Goal: Task Accomplishment & Management: Use online tool/utility

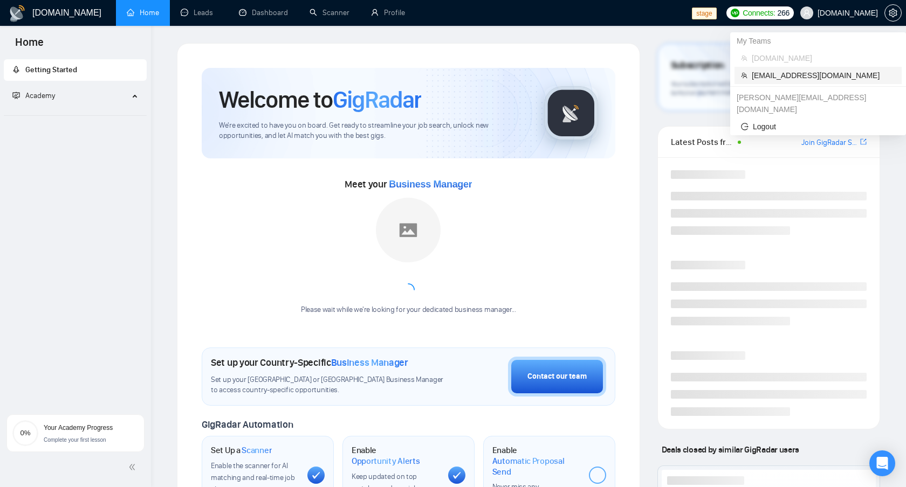
click at [809, 72] on span "[EMAIL_ADDRESS][DOMAIN_NAME]" at bounding box center [822, 76] width 143 height 12
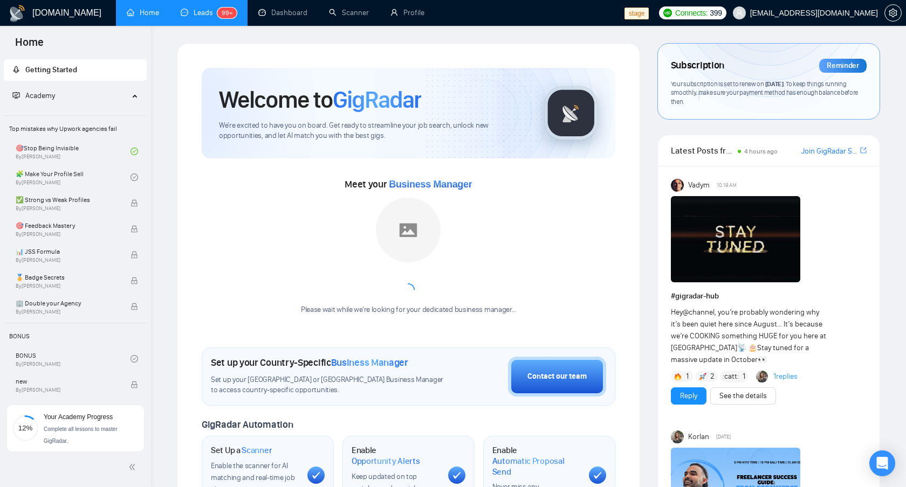
click at [191, 11] on link "Leads 99+" at bounding box center [209, 12] width 56 height 9
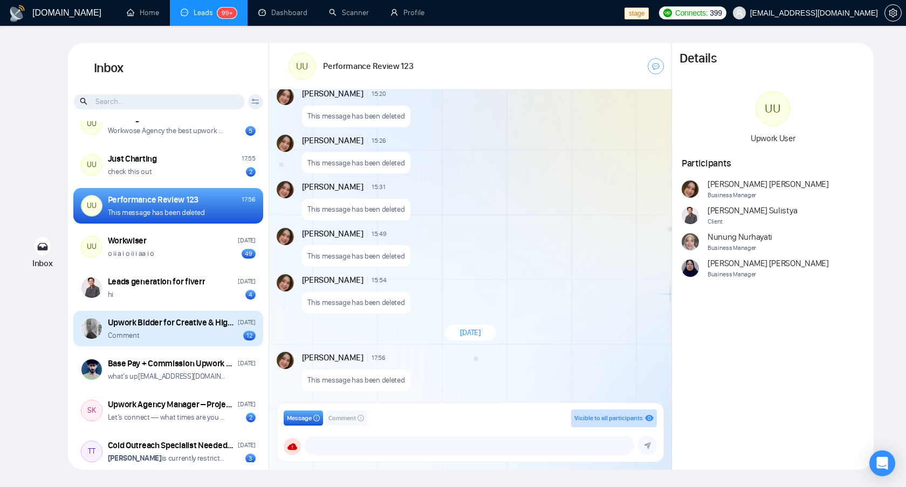
scroll to position [34, 0]
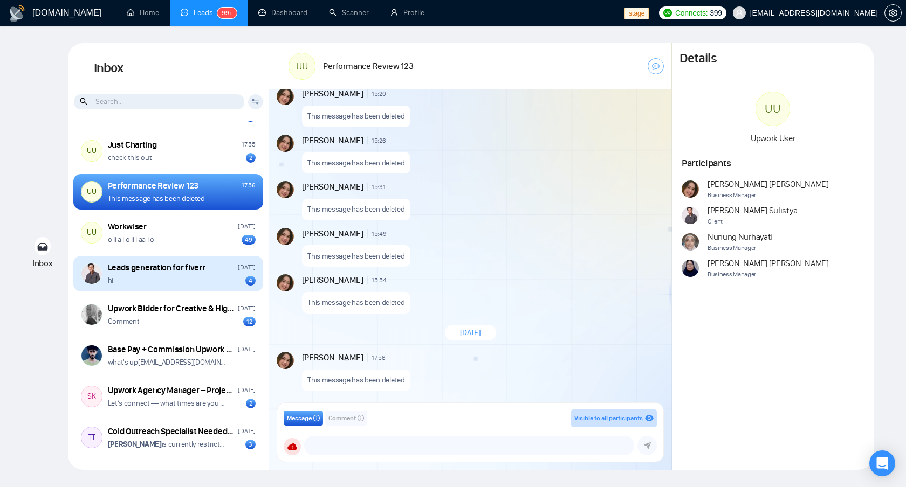
click at [192, 283] on div "hi 4" at bounding box center [182, 280] width 148 height 10
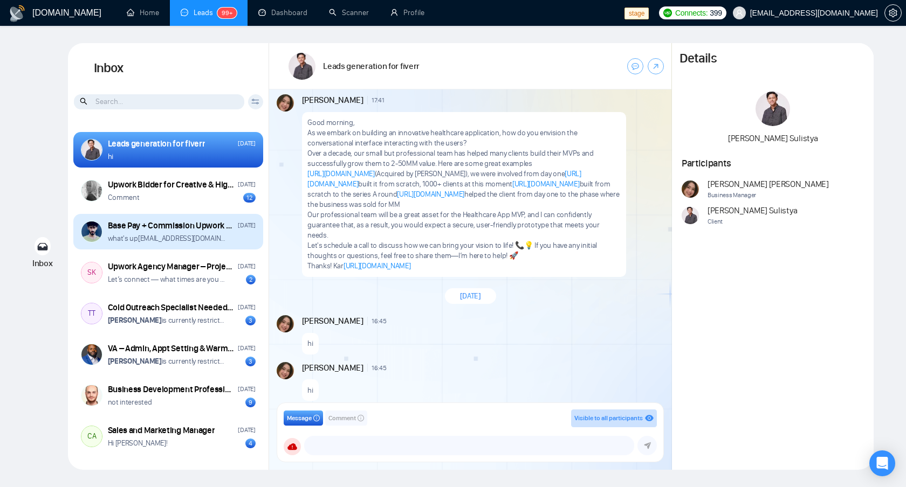
scroll to position [157, 0]
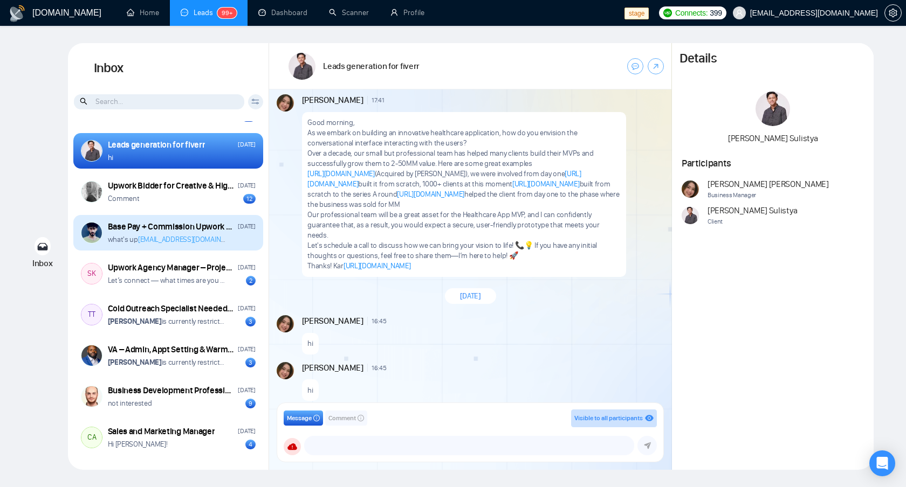
click at [219, 238] on link "[EMAIL_ADDRESS][DOMAIN_NAME]" at bounding box center [191, 239] width 106 height 9
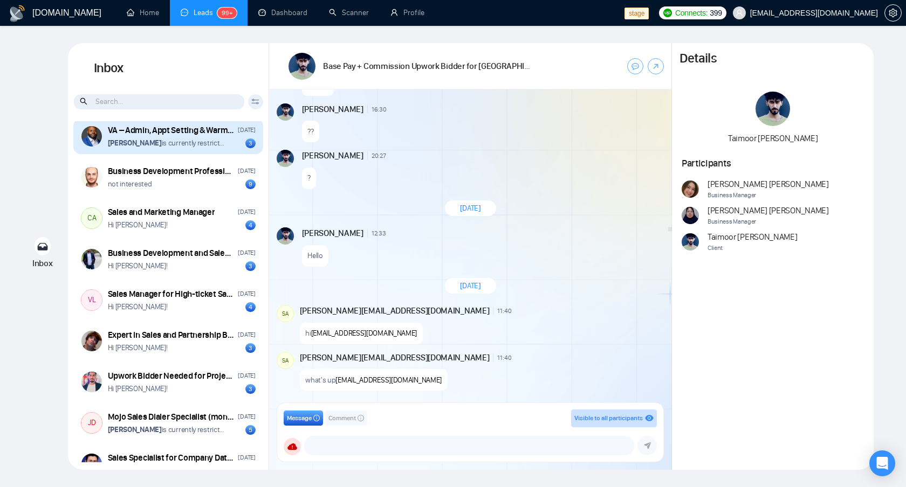
scroll to position [484, 0]
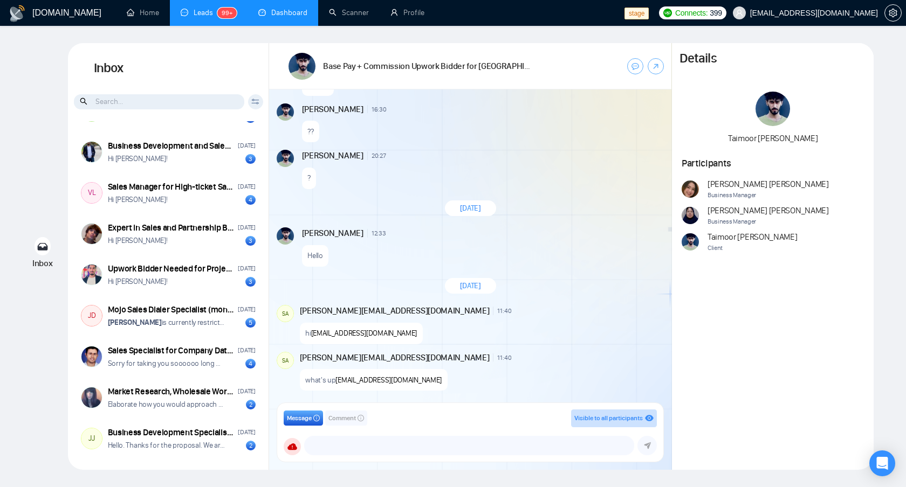
click at [281, 15] on link "Dashboard" at bounding box center [282, 12] width 49 height 9
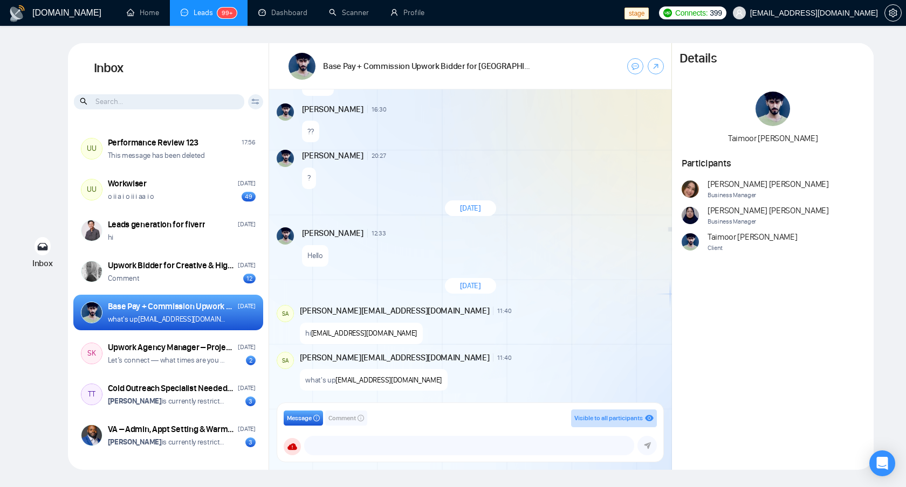
scroll to position [78, 0]
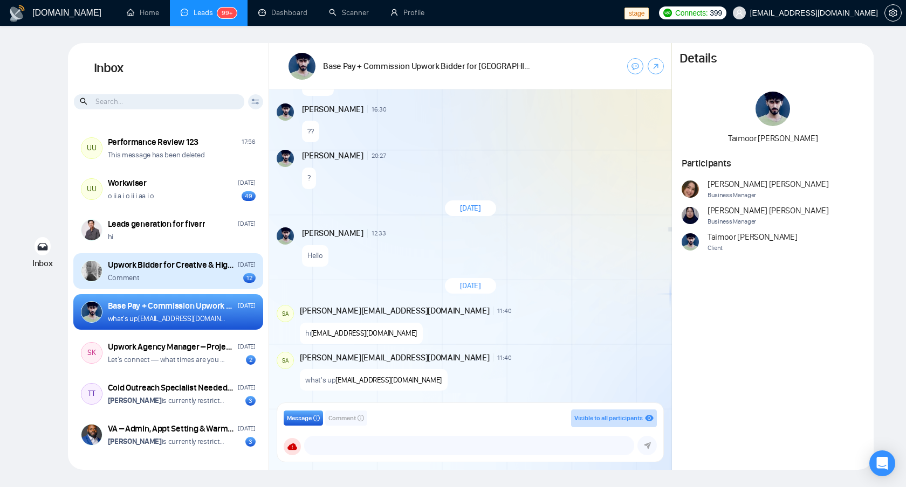
click at [190, 281] on div "Comment 12" at bounding box center [182, 278] width 148 height 10
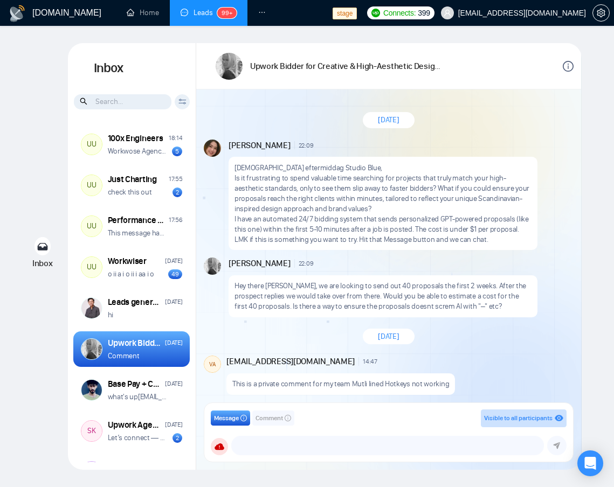
scroll to position [557, 0]
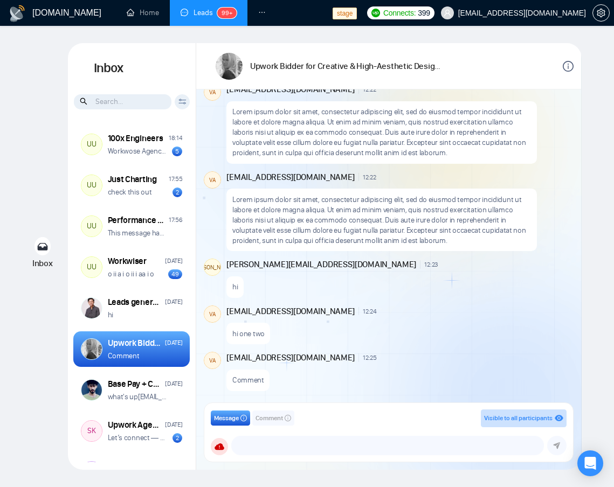
click at [570, 65] on icon "info-circle" at bounding box center [568, 66] width 11 height 11
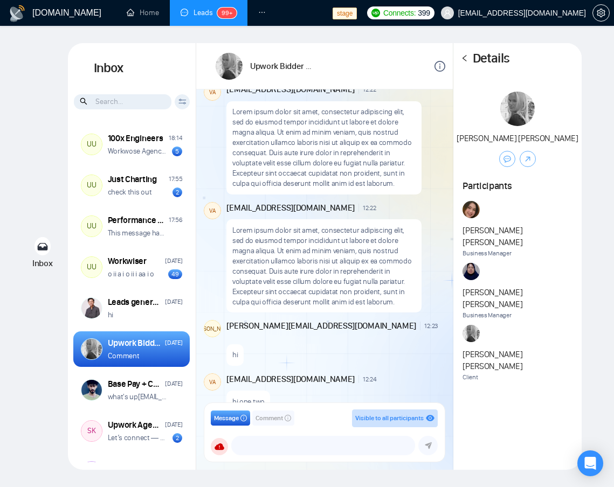
scroll to position [639, 0]
click at [466, 60] on icon "left" at bounding box center [465, 58] width 8 height 8
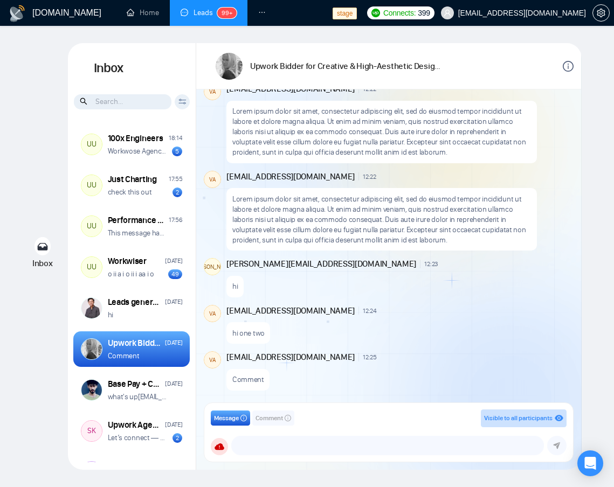
scroll to position [557, 0]
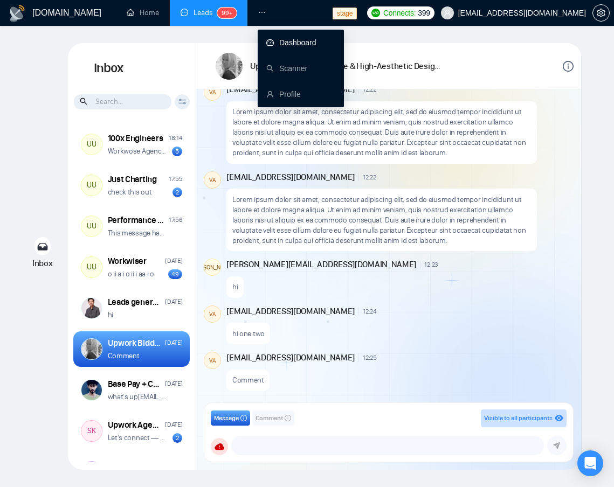
click at [283, 43] on link "Dashboard" at bounding box center [291, 42] width 50 height 9
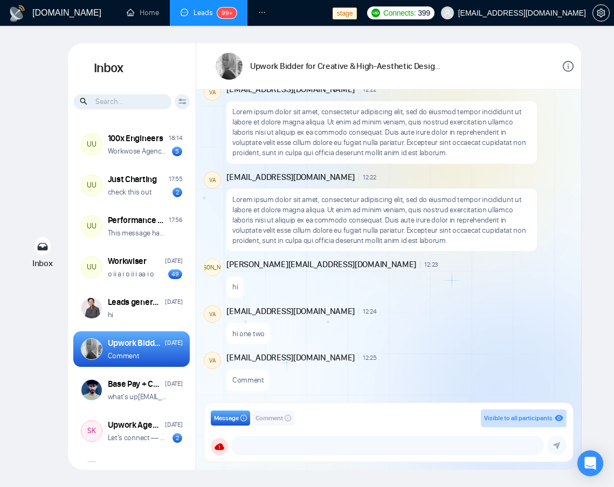
click at [567, 61] on icon "info-circle" at bounding box center [568, 66] width 11 height 11
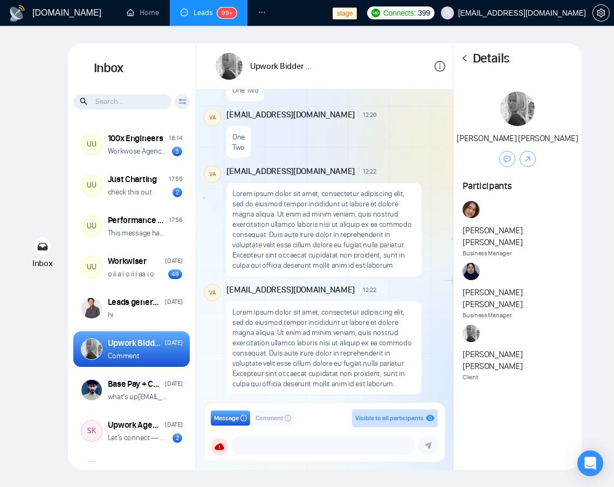
scroll to position [639, 0]
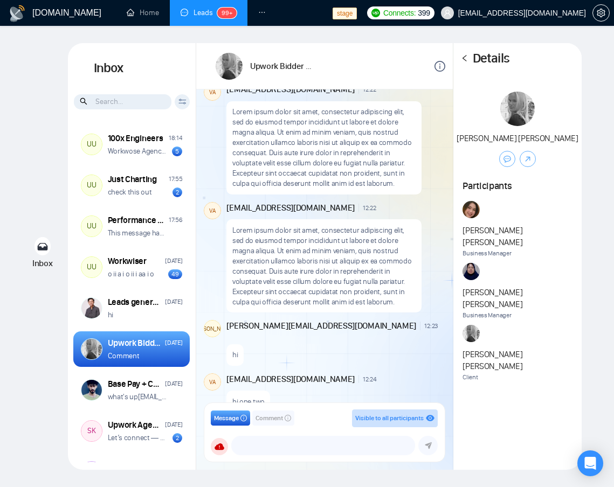
click at [546, 304] on div "Details Ellen Holmsten Participants Andrian Marsella Business Manager Naswati N…" at bounding box center [517, 256] width 128 height 427
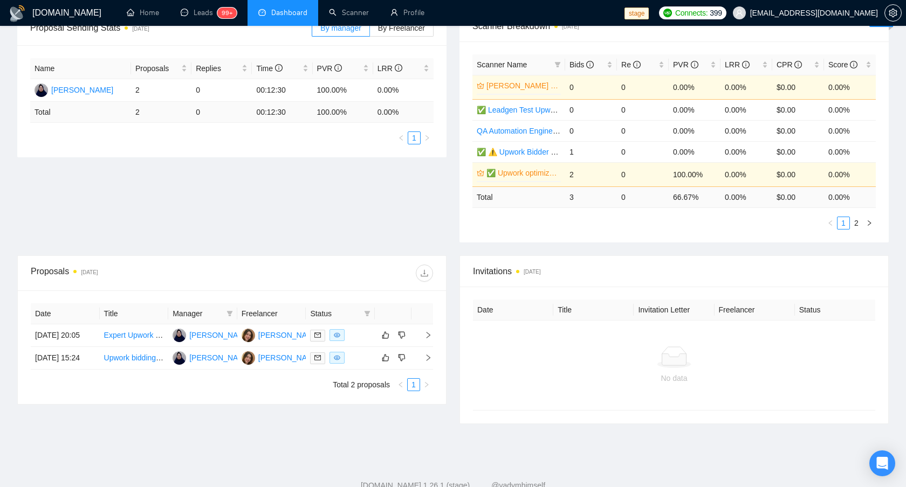
scroll to position [180, 0]
click at [534, 151] on link "✅ ⚠️ Upwork Bidder 3.0 (DO NOT TOUCH)" at bounding box center [552, 151] width 150 height 9
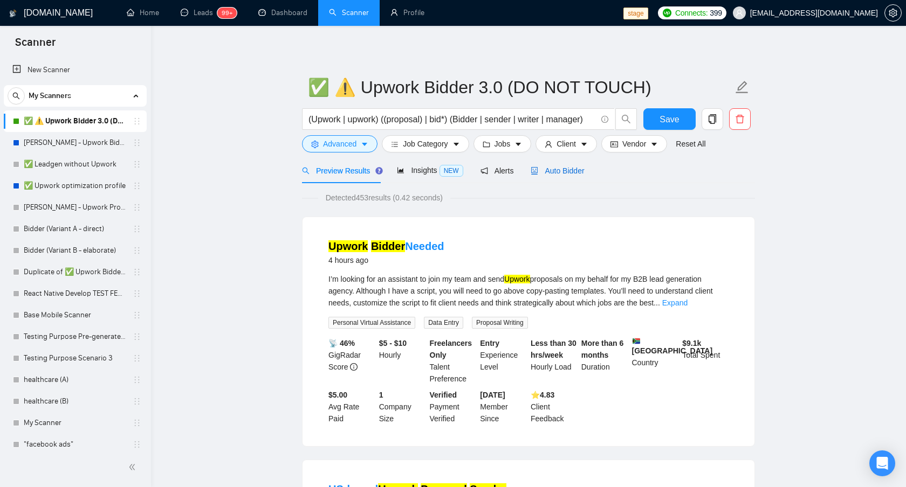
click at [567, 168] on span "Auto Bidder" at bounding box center [556, 171] width 53 height 9
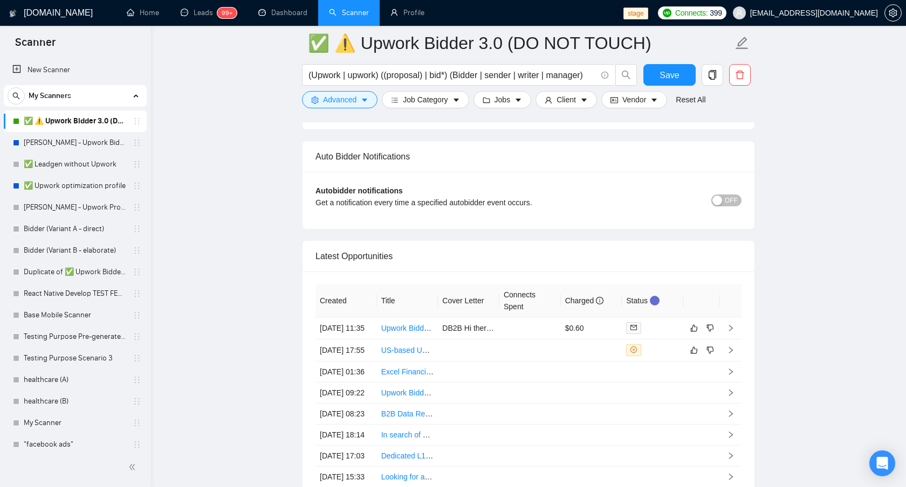
scroll to position [2560, 0]
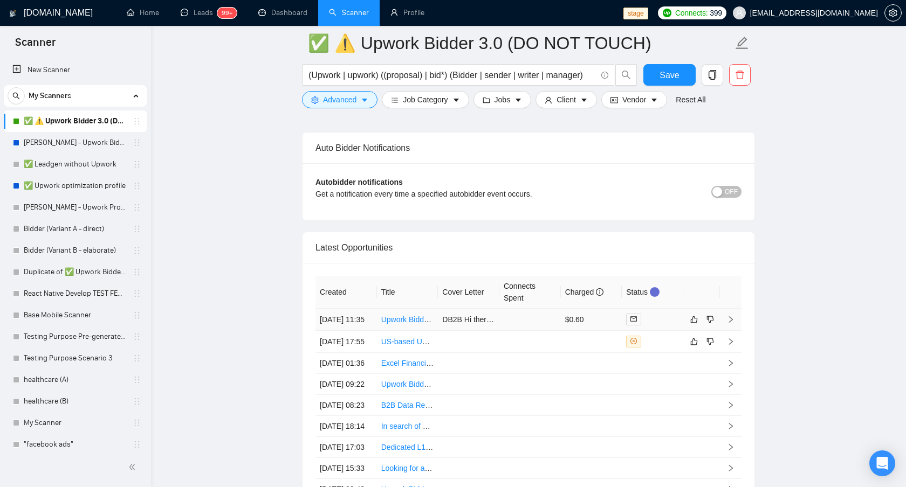
click at [532, 325] on td at bounding box center [529, 320] width 61 height 22
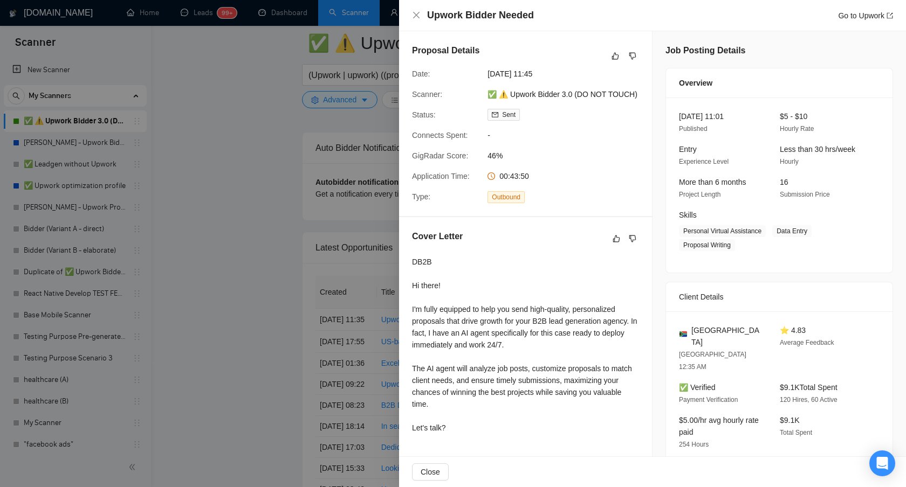
click at [257, 340] on div at bounding box center [453, 243] width 906 height 487
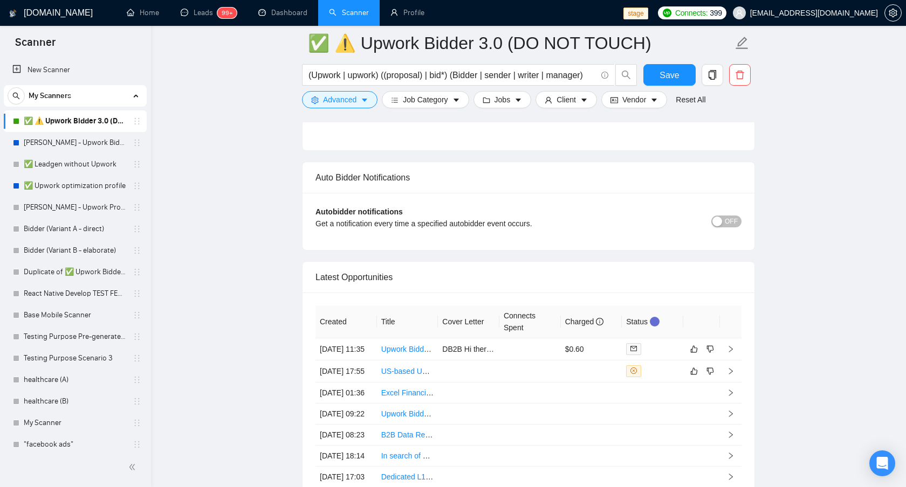
scroll to position [2511, 0]
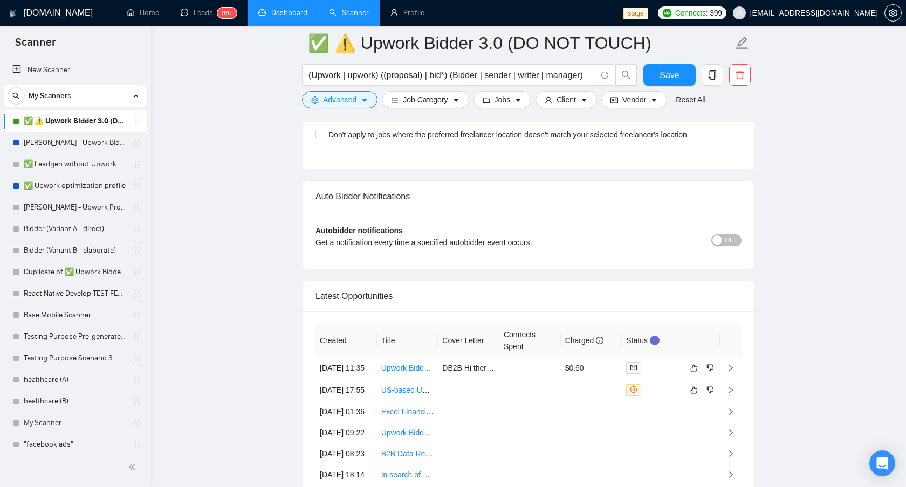
click at [289, 17] on link "Dashboard" at bounding box center [282, 12] width 49 height 9
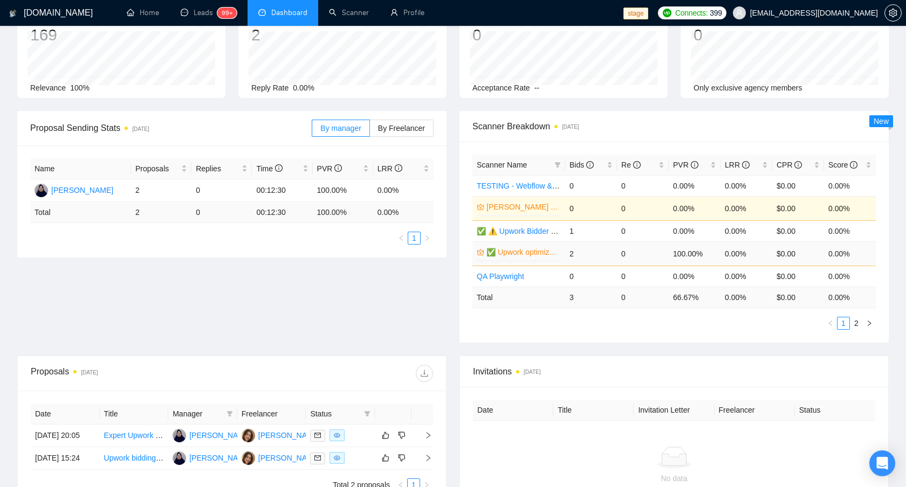
scroll to position [165, 0]
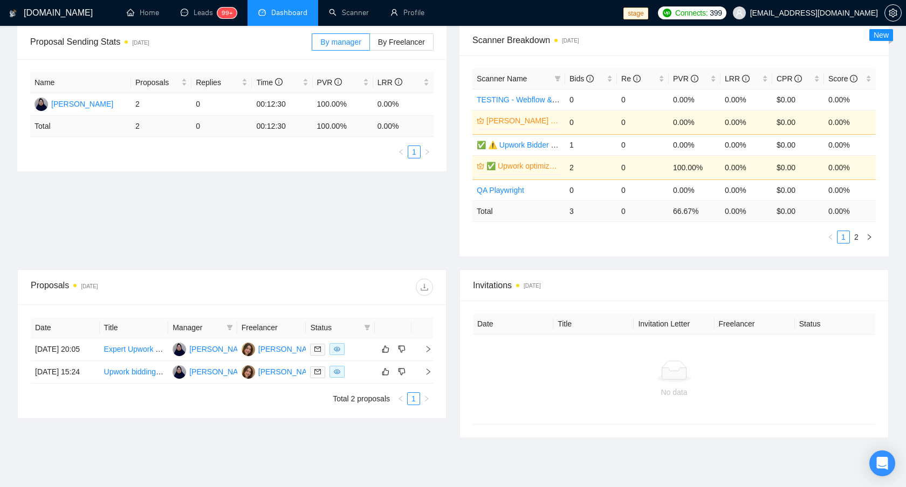
click at [401, 225] on div "Proposal Sending Stats 10 days ago By manager By Freelancer Name Proposals Repl…" at bounding box center [453, 147] width 884 height 245
click at [412, 189] on div "Proposal Sending Stats 10 days ago By manager By Freelancer Name Proposals Repl…" at bounding box center [453, 147] width 884 height 245
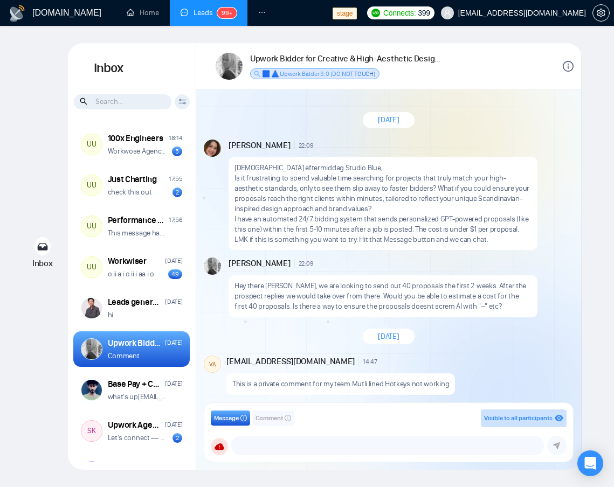
scroll to position [557, 0]
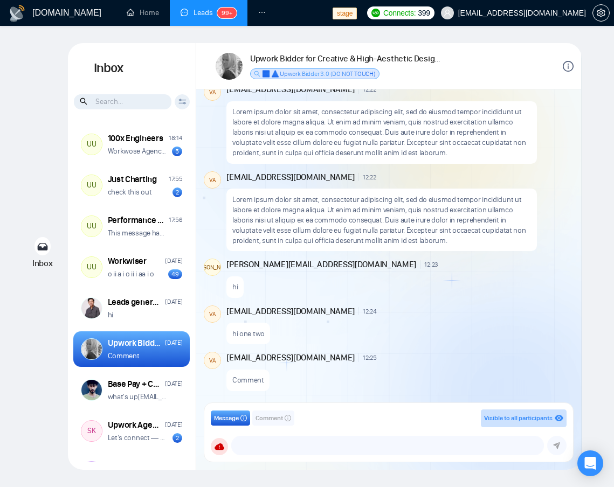
click at [568, 63] on icon "info-circle" at bounding box center [568, 66] width 11 height 11
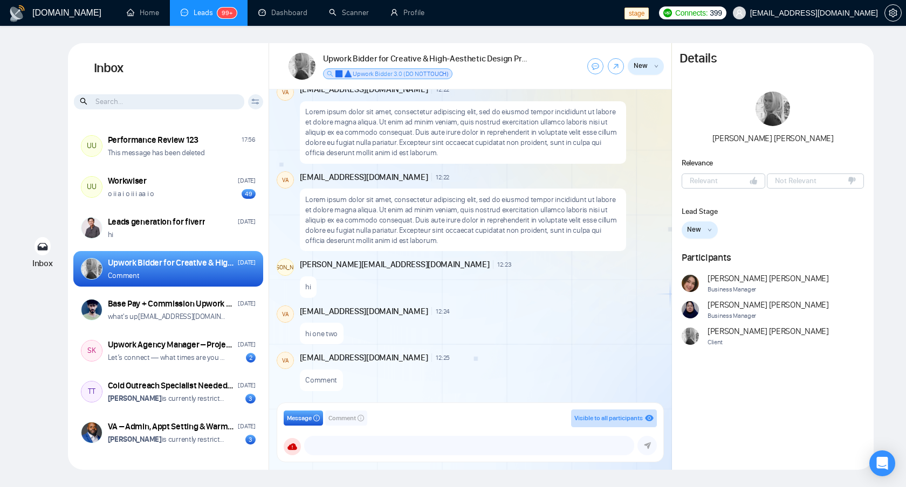
scroll to position [81, 0]
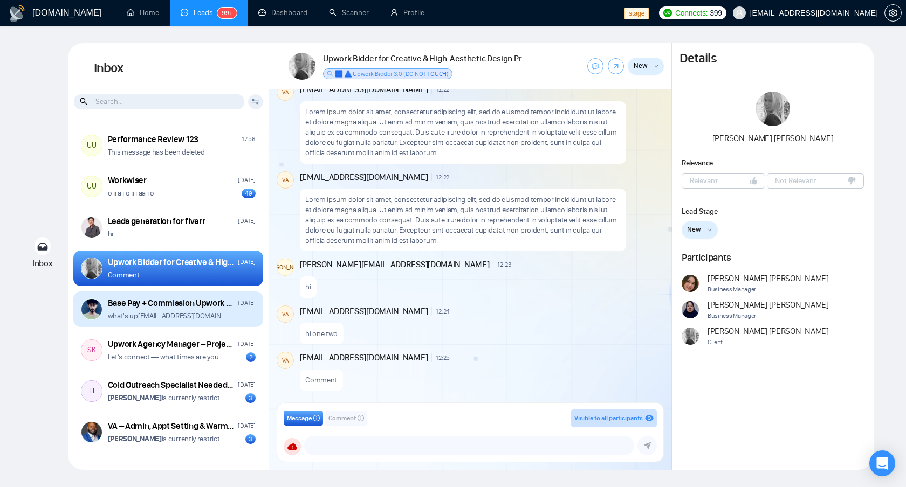
click at [236, 323] on div "Base Pay + Commission Upwork Bidder for UK Profile [DATE] what's up [EMAIL_ADDR…" at bounding box center [168, 310] width 190 height 36
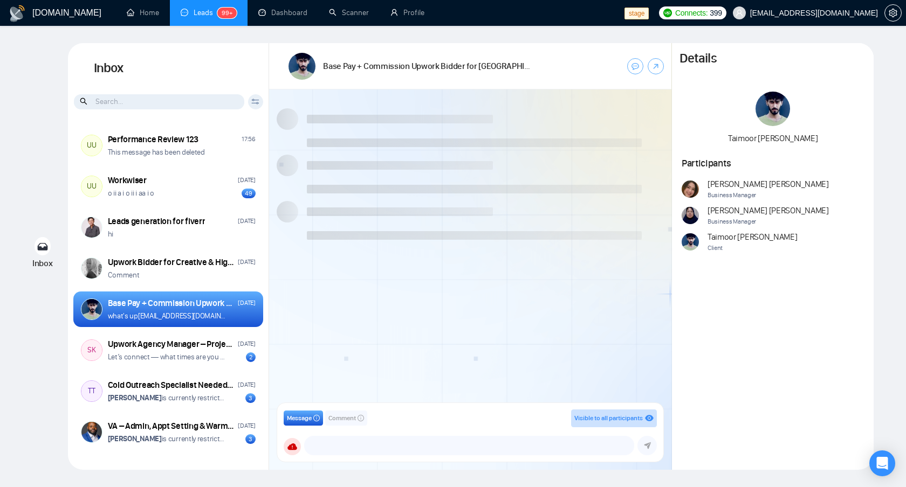
scroll to position [191, 0]
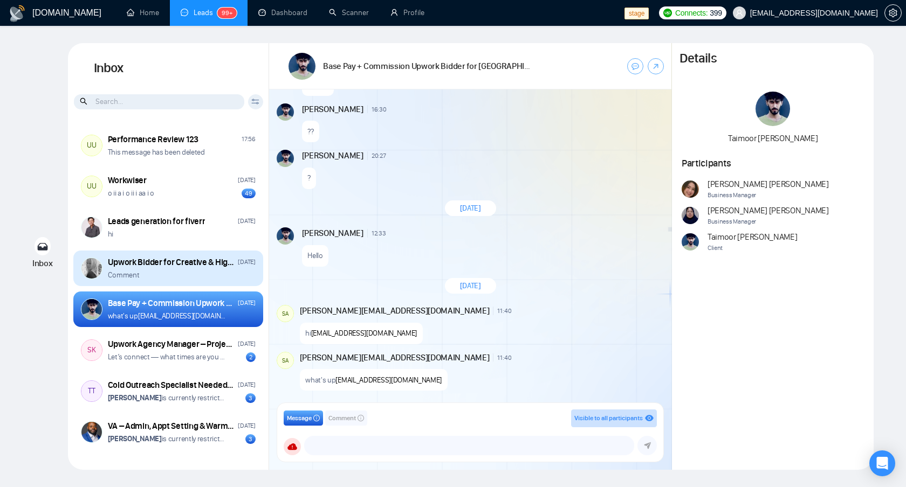
click at [214, 279] on div "Comment" at bounding box center [182, 275] width 148 height 10
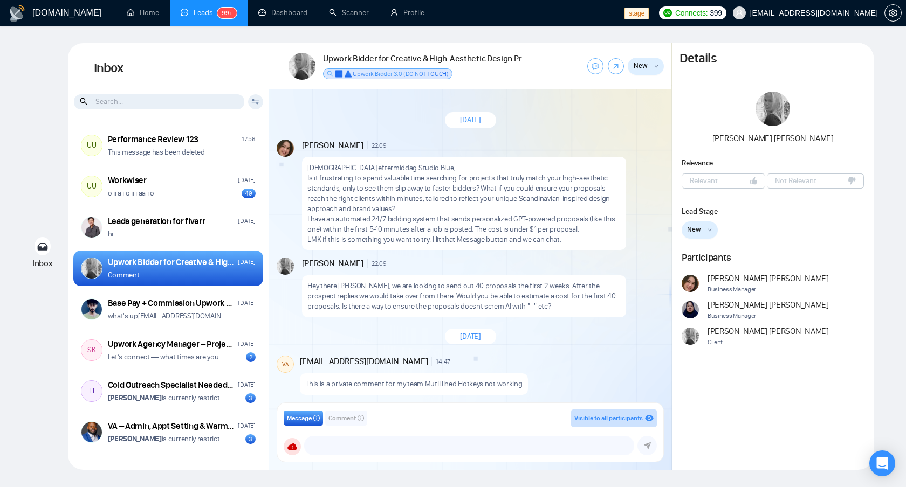
scroll to position [557, 0]
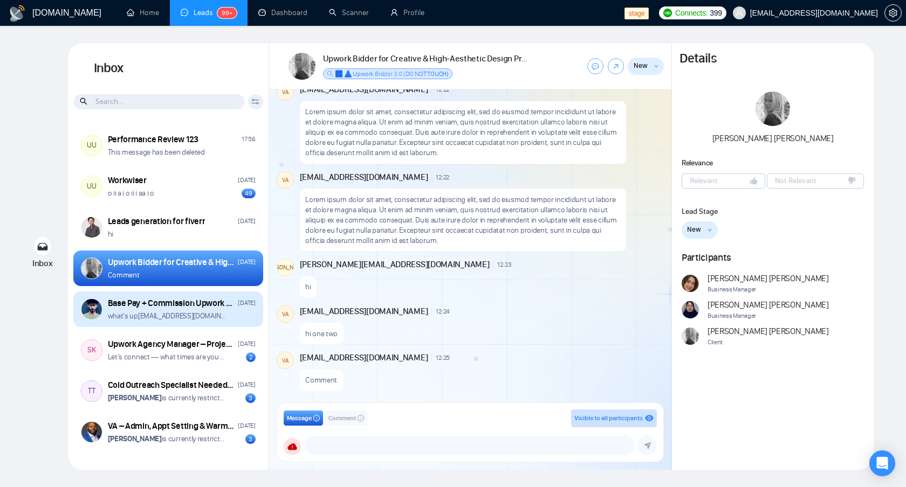
click at [237, 315] on div "what's up [EMAIL_ADDRESS][DOMAIN_NAME]" at bounding box center [182, 316] width 148 height 10
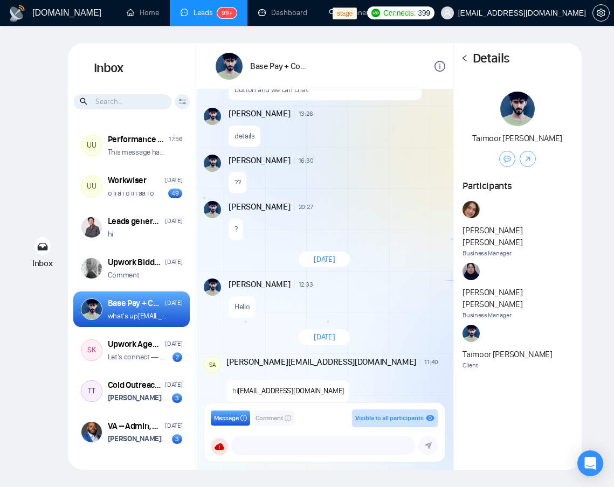
scroll to position [242, 0]
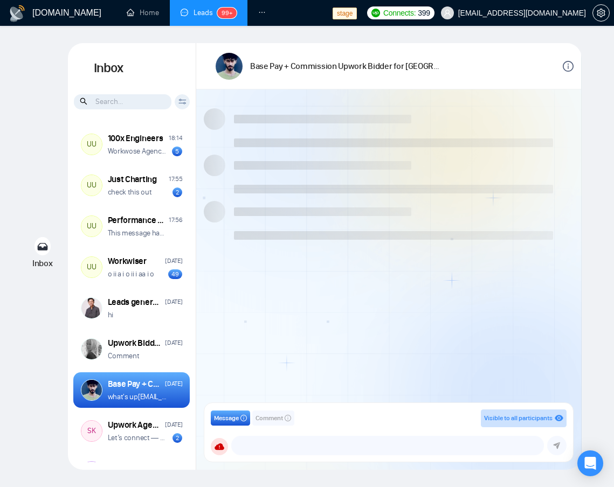
scroll to position [191, 0]
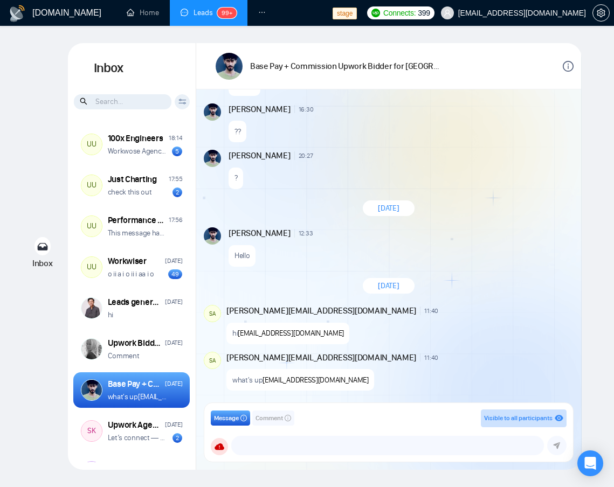
click at [565, 267] on div "[DATE] [PERSON_NAME] 13:26 New Message Good early morning, Struggling to turn y…" at bounding box center [388, 249] width 385 height 320
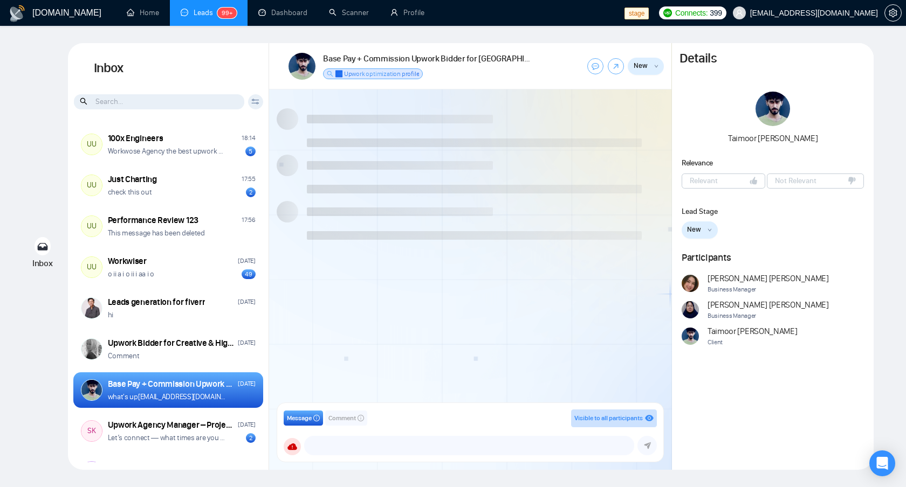
scroll to position [191, 0]
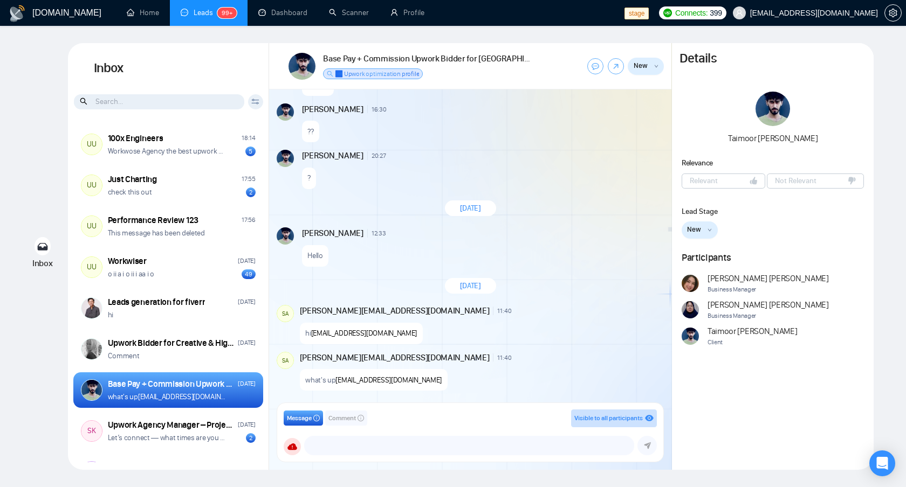
click at [613, 73] on button "New" at bounding box center [645, 66] width 36 height 17
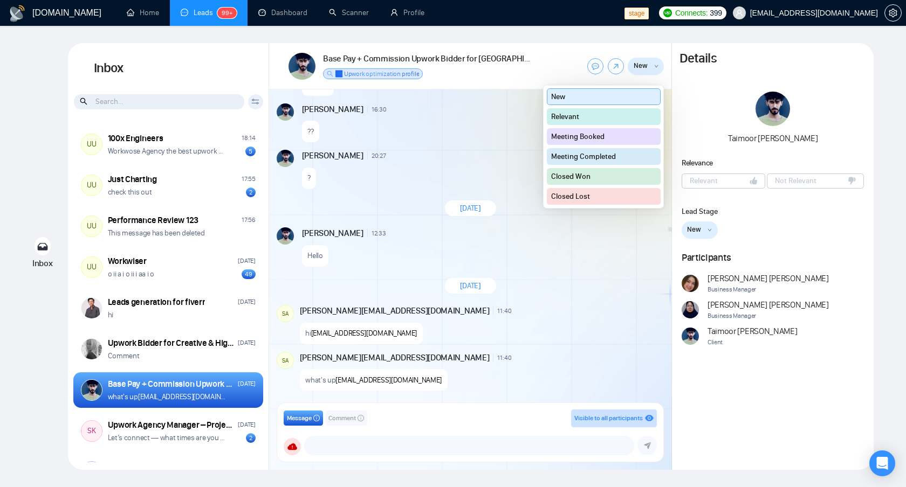
click at [613, 117] on button "Relevant" at bounding box center [604, 116] width 114 height 17
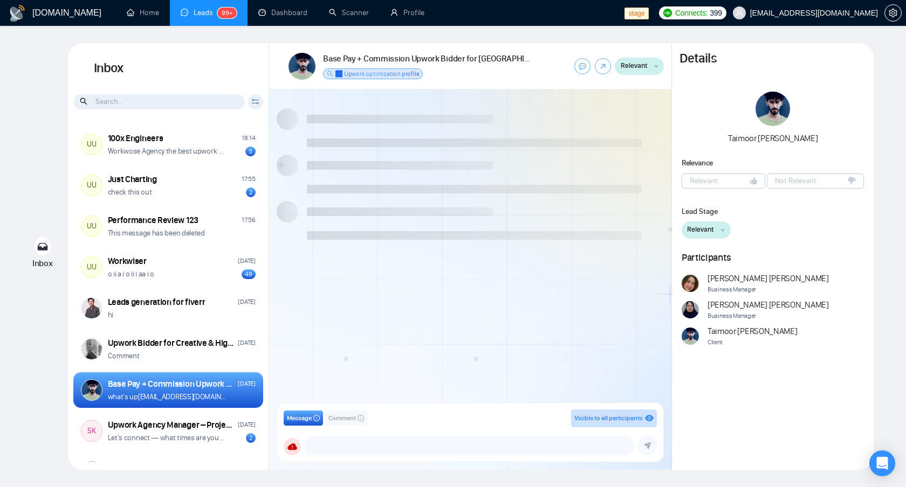
click at [638, 71] on span "Relevant" at bounding box center [633, 65] width 27 height 11
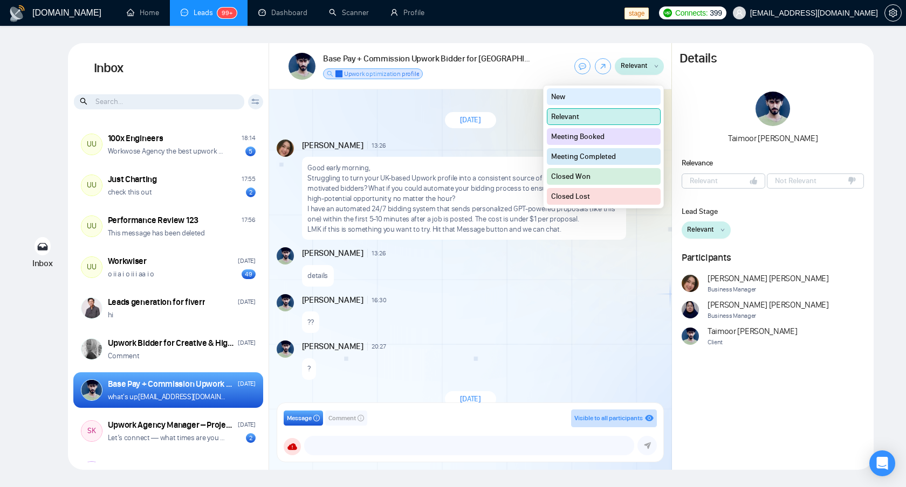
scroll to position [191, 0]
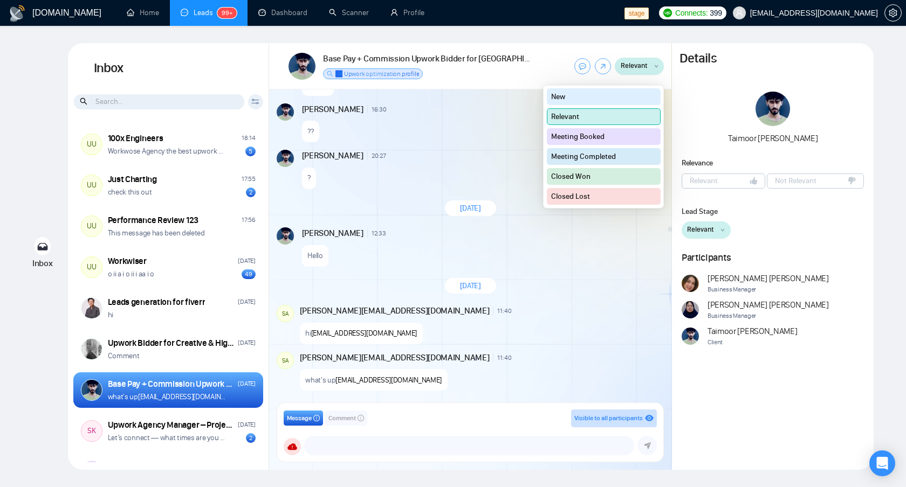
click at [626, 102] on button "New" at bounding box center [604, 96] width 114 height 17
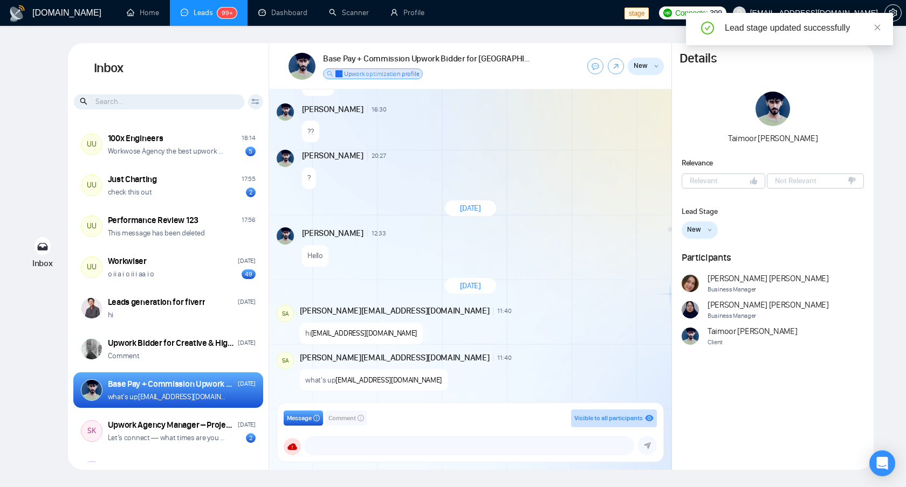
click at [497, 168] on div "?" at bounding box center [482, 175] width 360 height 27
click at [761, 266] on div "Participants" at bounding box center [772, 260] width 183 height 17
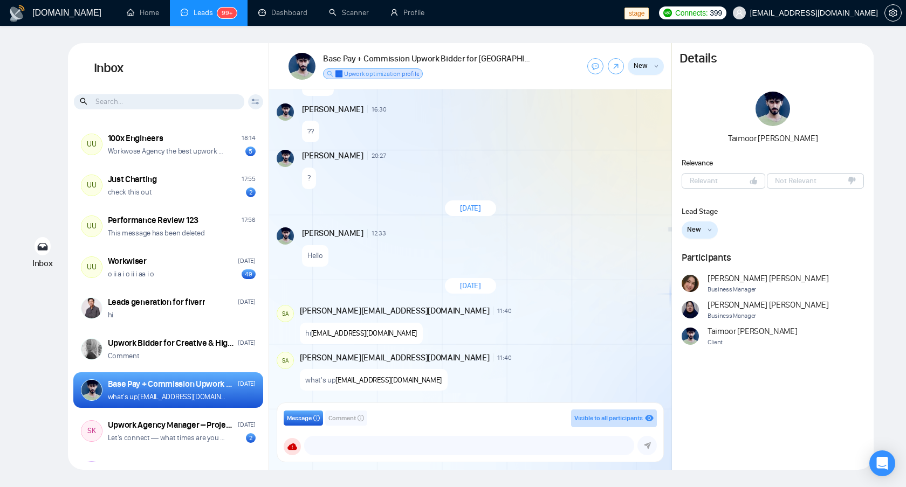
click at [611, 172] on div "?" at bounding box center [482, 175] width 360 height 27
click at [396, 71] on span "✅ Upwork optimization profile" at bounding box center [377, 74] width 84 height 8
click at [491, 150] on div "Taimoor Mansoor 20:27 New Message" at bounding box center [482, 156] width 360 height 12
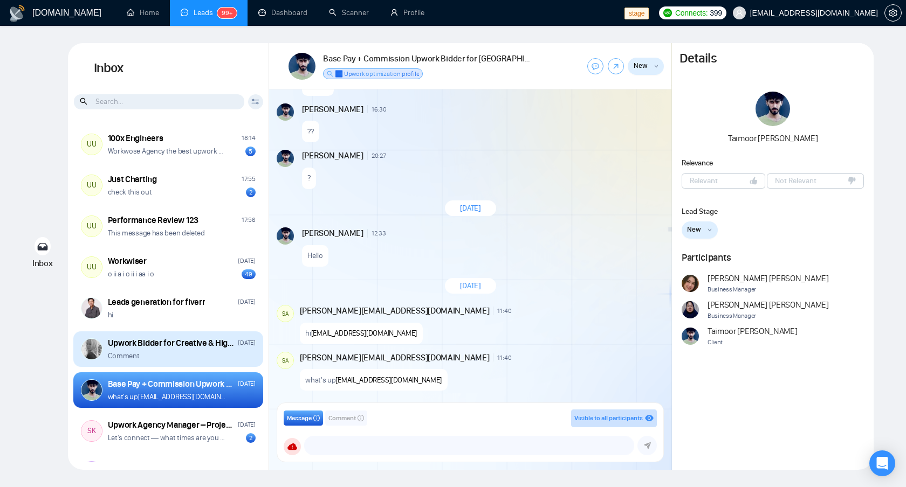
click at [204, 351] on div "Comment" at bounding box center [182, 356] width 148 height 10
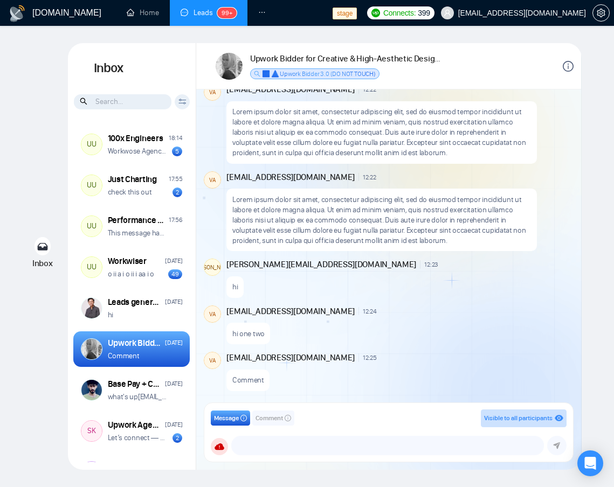
scroll to position [557, 0]
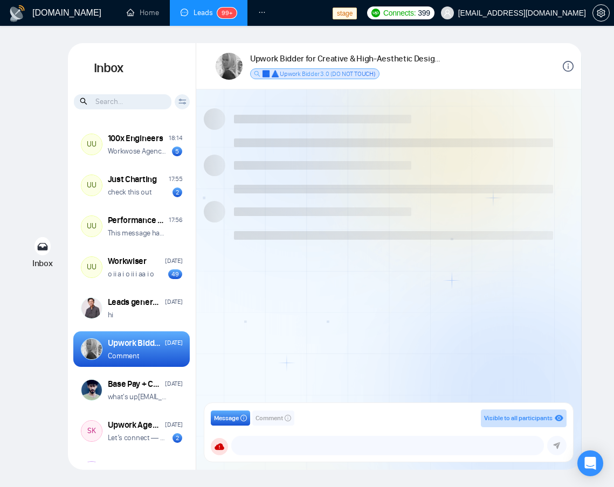
scroll to position [557, 0]
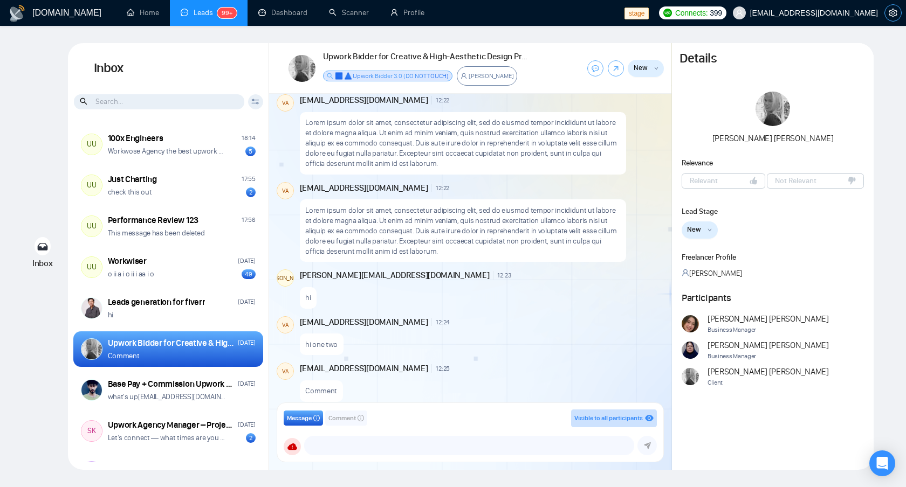
scroll to position [561, 0]
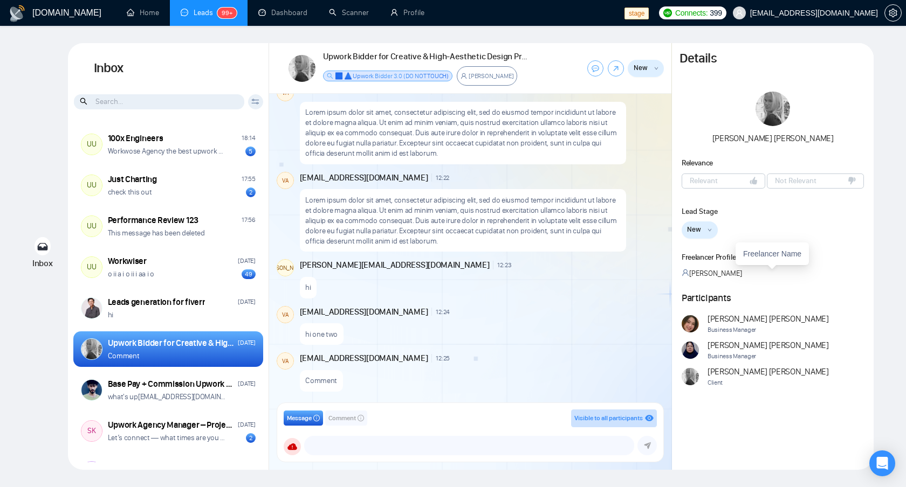
click at [613, 277] on span "[PERSON_NAME]" at bounding box center [715, 273] width 53 height 9
click at [484, 77] on span "[PERSON_NAME]" at bounding box center [490, 76] width 45 height 8
click at [613, 233] on button "New" at bounding box center [699, 230] width 36 height 17
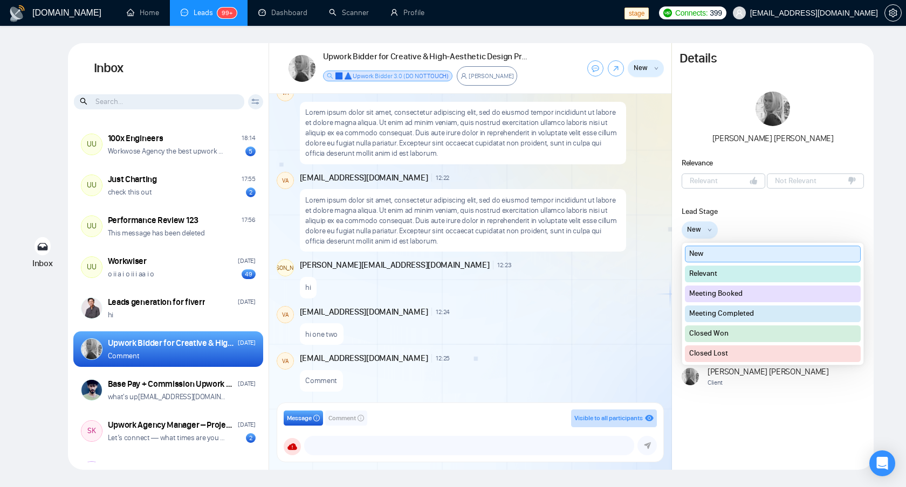
click at [613, 209] on div "Lead Stage" at bounding box center [772, 211] width 183 height 11
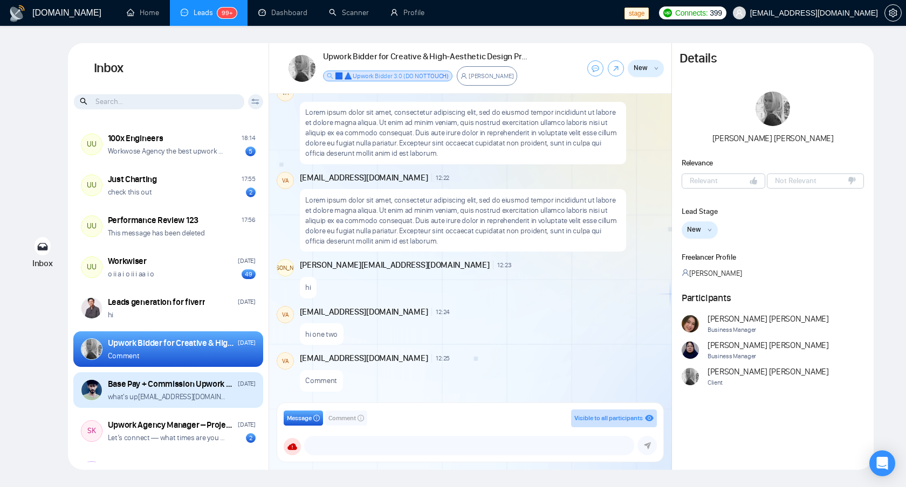
click at [193, 383] on div "Base Pay + Commission Upwork Bidder for [GEOGRAPHIC_DATA] Profile" at bounding box center [171, 384] width 127 height 12
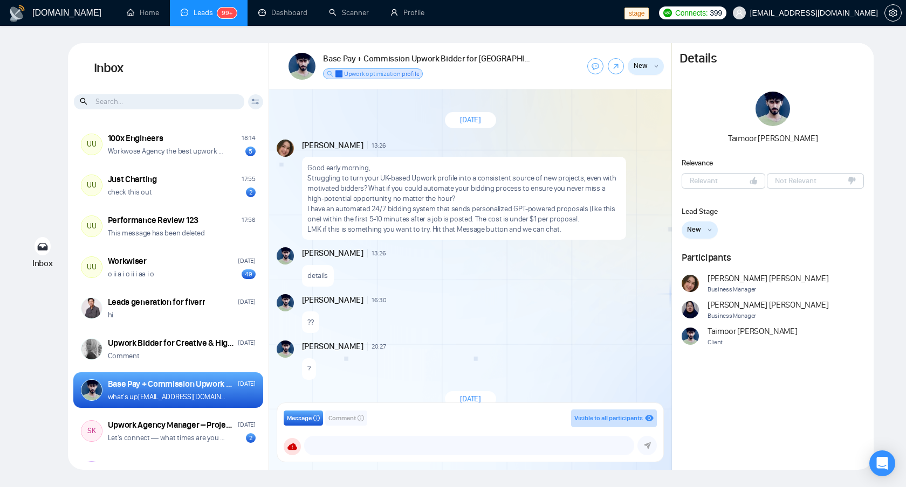
scroll to position [191, 0]
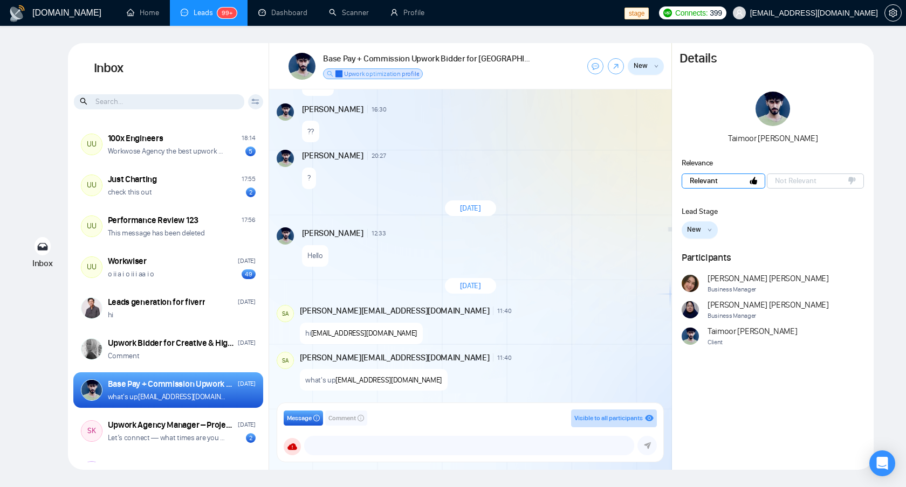
click at [613, 181] on button "Relevant" at bounding box center [723, 181] width 84 height 15
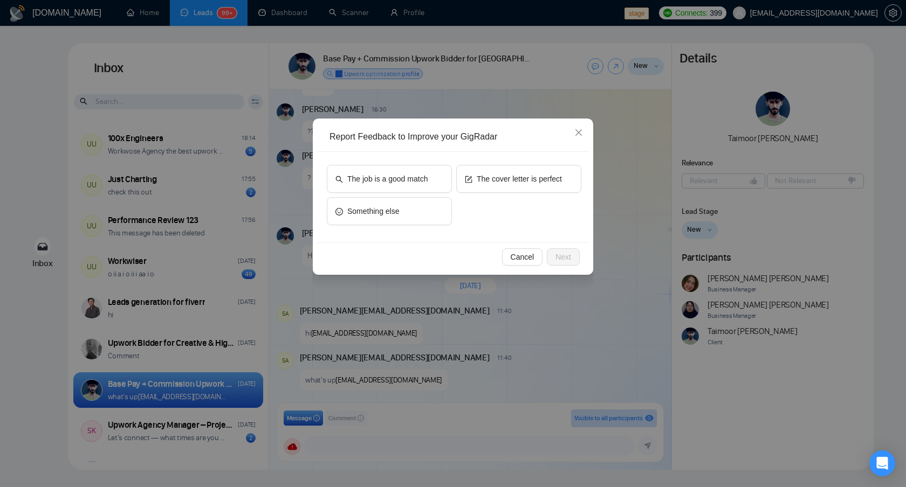
click at [547, 210] on div "The job is a good match The cover letter is perfect Something else" at bounding box center [454, 197] width 254 height 65
click at [527, 185] on button "The cover letter is perfect" at bounding box center [518, 179] width 125 height 28
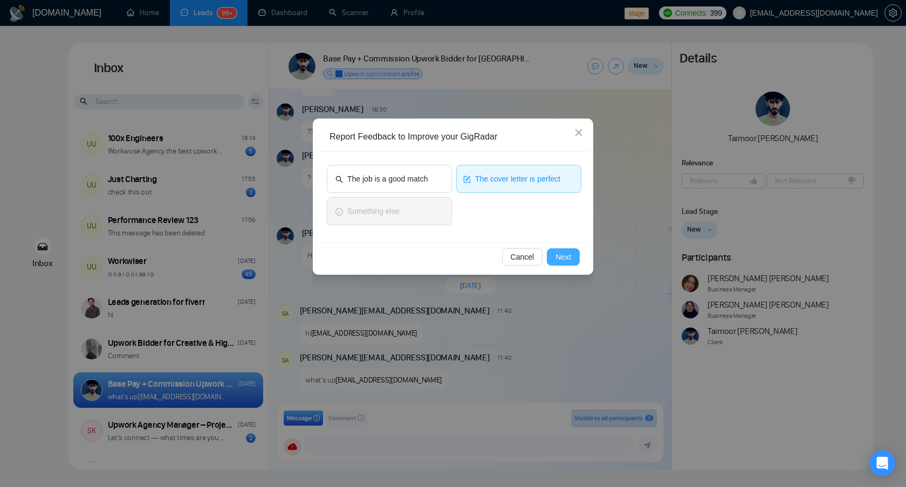
click at [562, 253] on span "Next" at bounding box center [563, 257] width 16 height 12
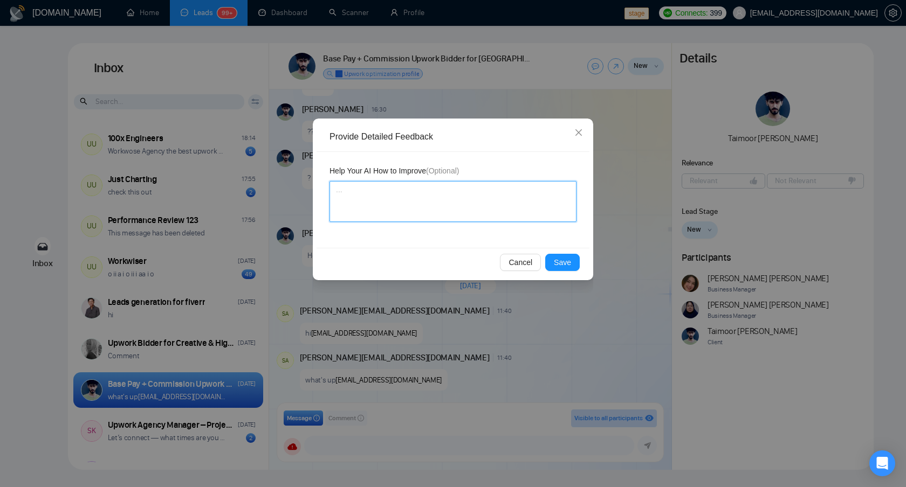
click at [480, 202] on textarea at bounding box center [452, 201] width 247 height 41
type textarea "p"
type textarea "pe"
type textarea "per"
type textarea "perf"
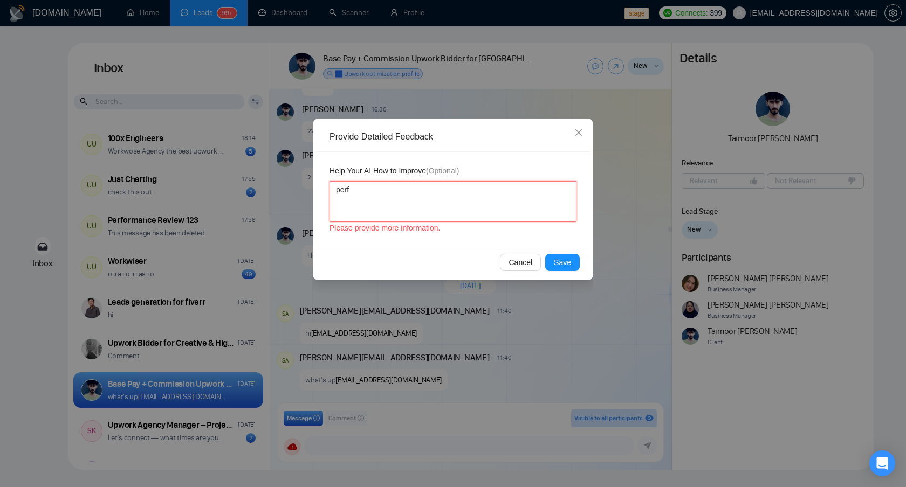
type textarea "perfe"
type textarea "perfec"
type textarea "perfec,"
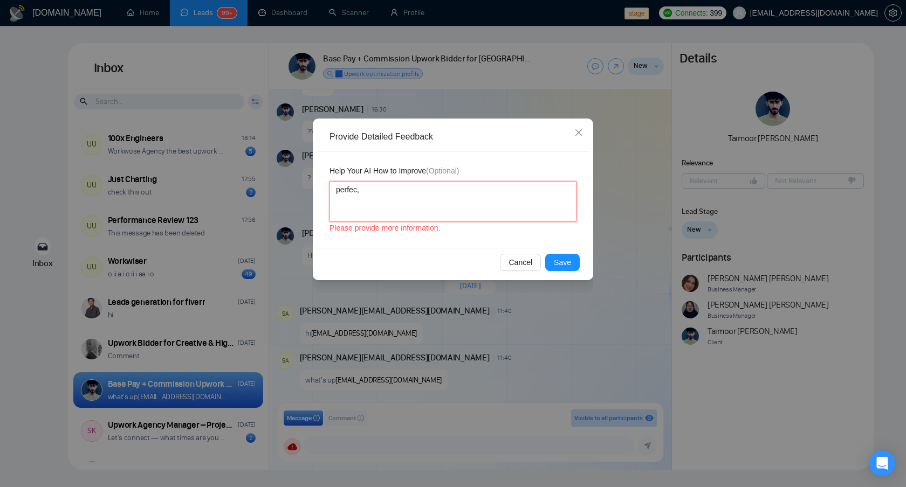
type textarea "perfec"
type textarea "perfect"
type textarea "perfect,"
type textarea "perfect, g"
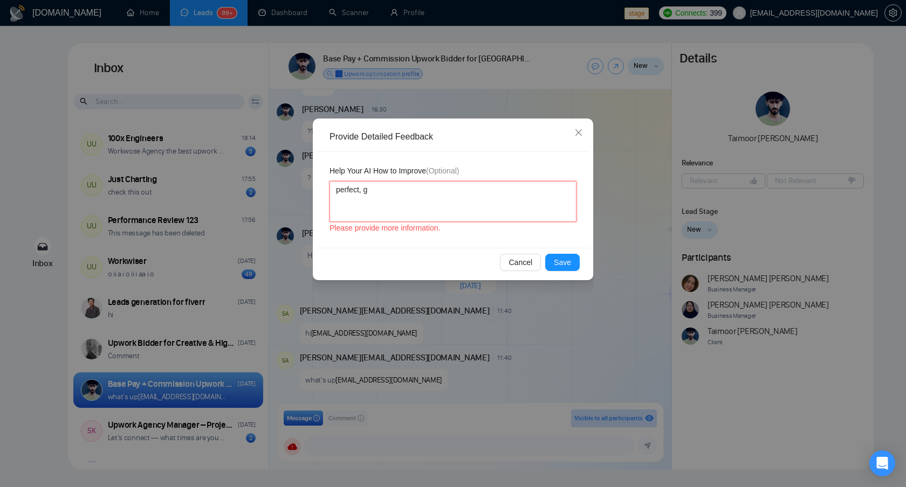
type textarea "perfect, gi"
type textarea "perfect, gig"
type textarea "perfect, gigr"
type textarea "perfect, gigra"
type textarea "perfect, gigrad"
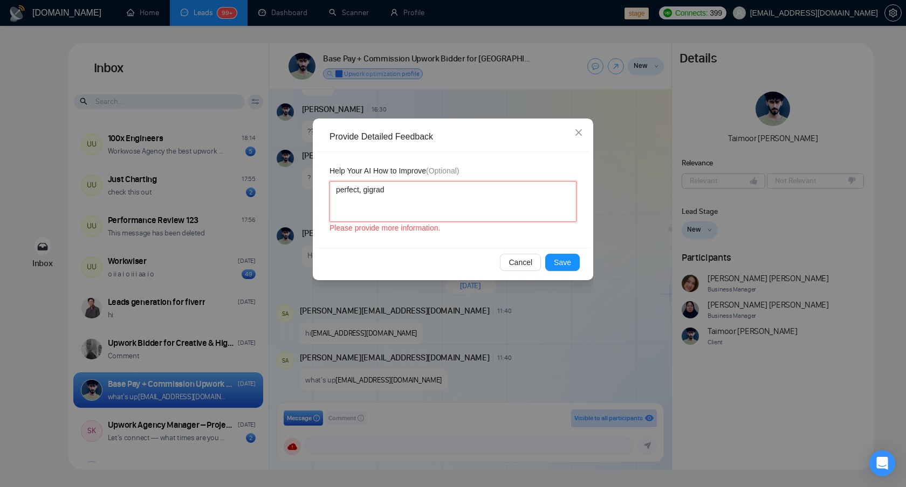
type textarea "perfect, gigrada"
type textarea "perfect, gigradar"
type textarea "perfect, gigradar i"
type textarea "perfect, gigradar is"
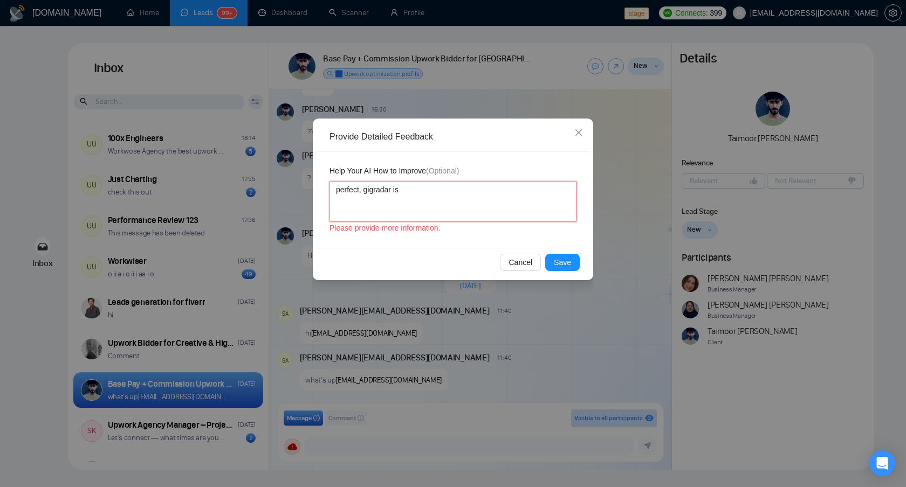
type textarea "perfect, gigradar is"
type textarea "perfect, gigradar is a"
type textarea "perfect, gigradar is aw"
type textarea "perfect, gigradar is awe"
type textarea "perfect, gigradar is awes"
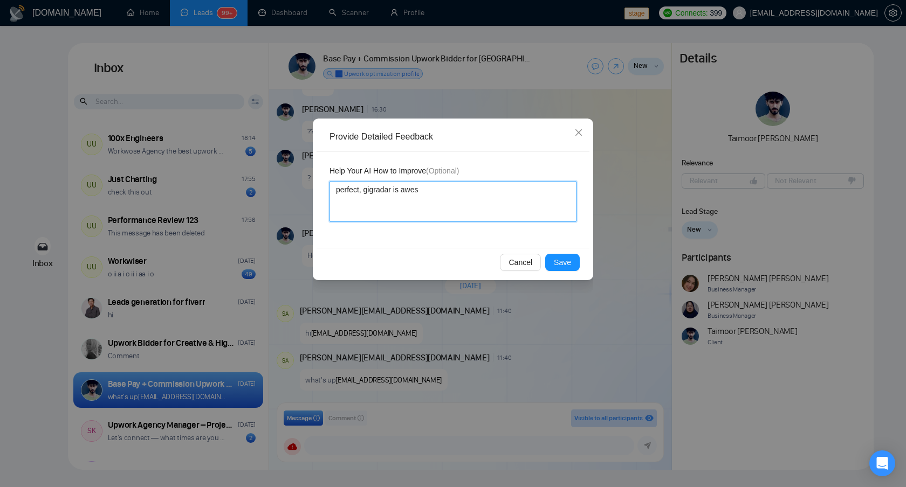
type textarea "perfect, gigradar is aweso"
type textarea "perfect, gigradar is awesom"
type textarea "perfect, gigradar is awesome"
click at [555, 267] on span "Save" at bounding box center [562, 263] width 17 height 12
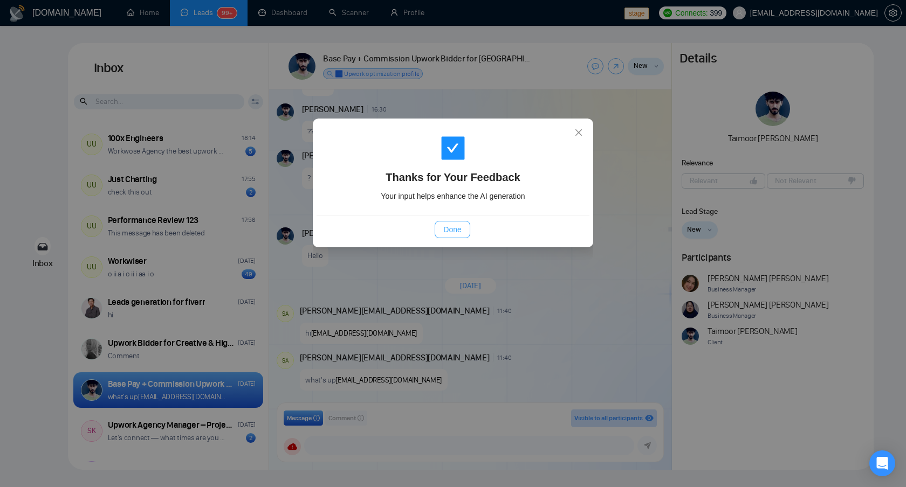
click at [454, 232] on span "Done" at bounding box center [452, 230] width 18 height 12
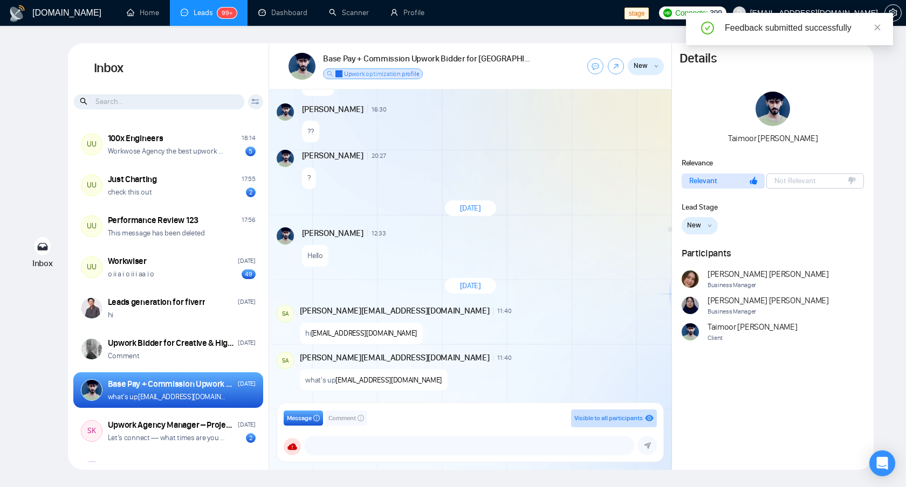
click at [496, 289] on div "[DATE]" at bounding box center [470, 286] width 51 height 16
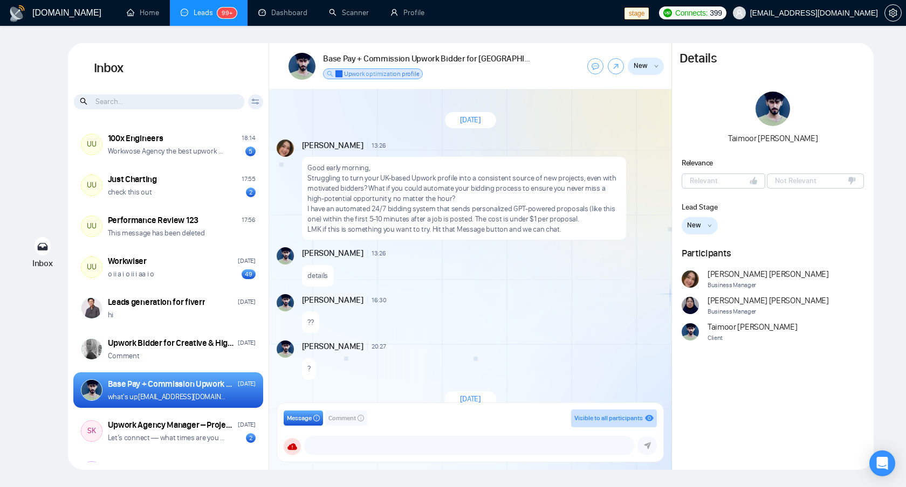
scroll to position [191, 0]
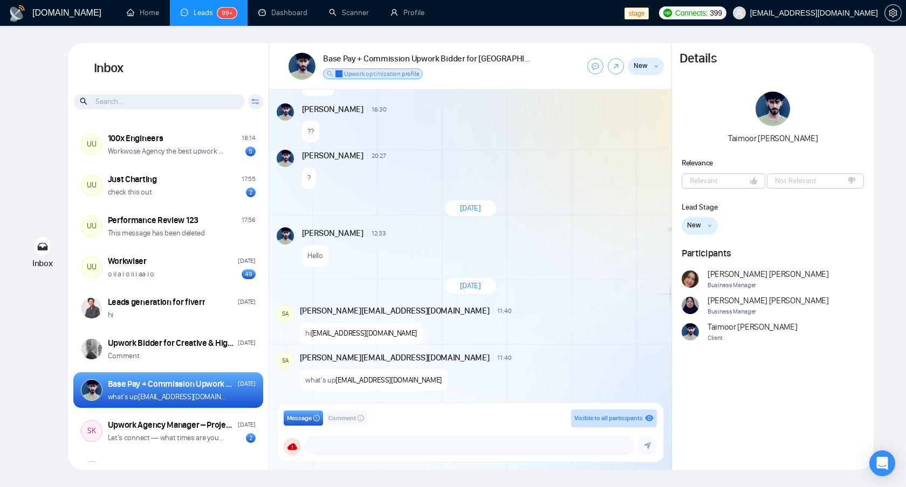
click at [615, 149] on div "[DATE] [PERSON_NAME] 13:26 New Message Good early morning, Struggling to turn y…" at bounding box center [470, 249] width 402 height 320
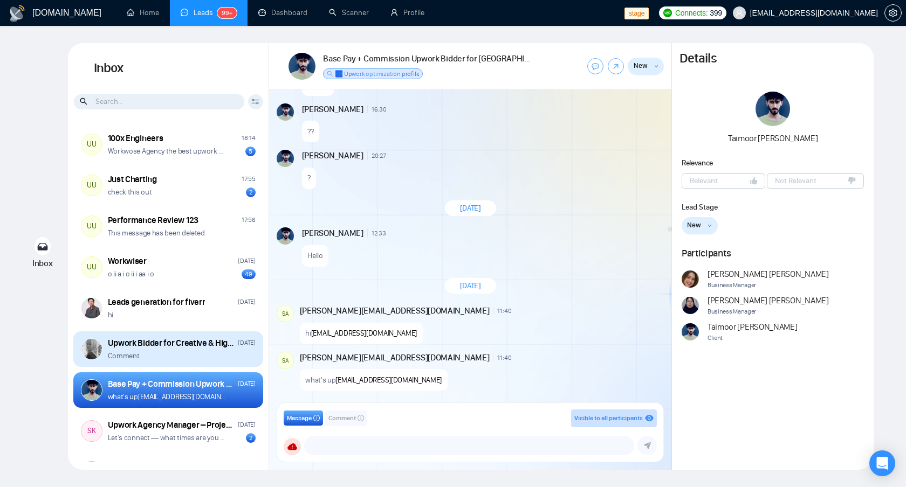
click at [204, 350] on div "Upwork Bidder for Creative & High-Aesthetic Design Projects [DATE] Comment" at bounding box center [182, 349] width 148 height 24
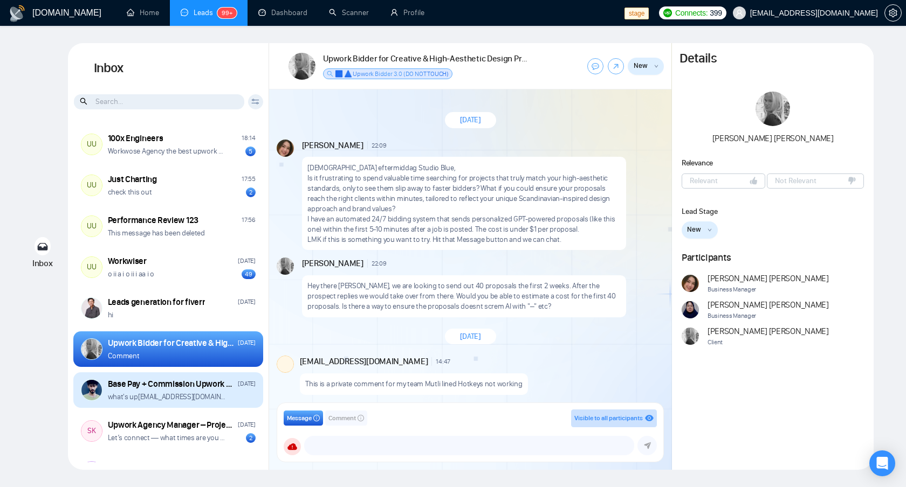
scroll to position [557, 0]
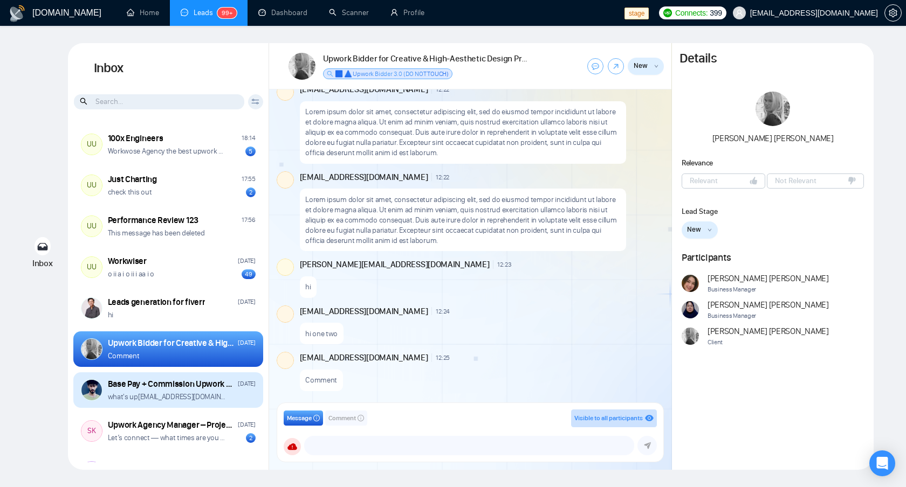
click at [236, 395] on div "what's up [EMAIL_ADDRESS][DOMAIN_NAME]" at bounding box center [182, 397] width 148 height 10
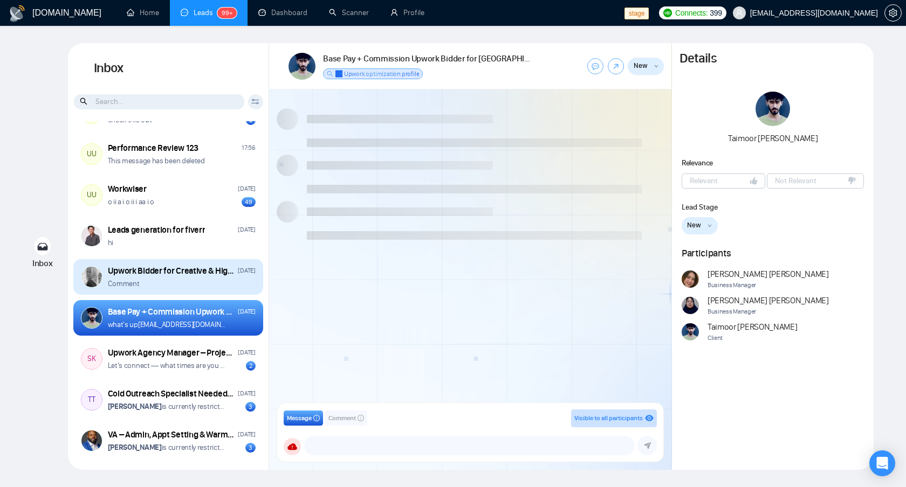
scroll to position [191, 0]
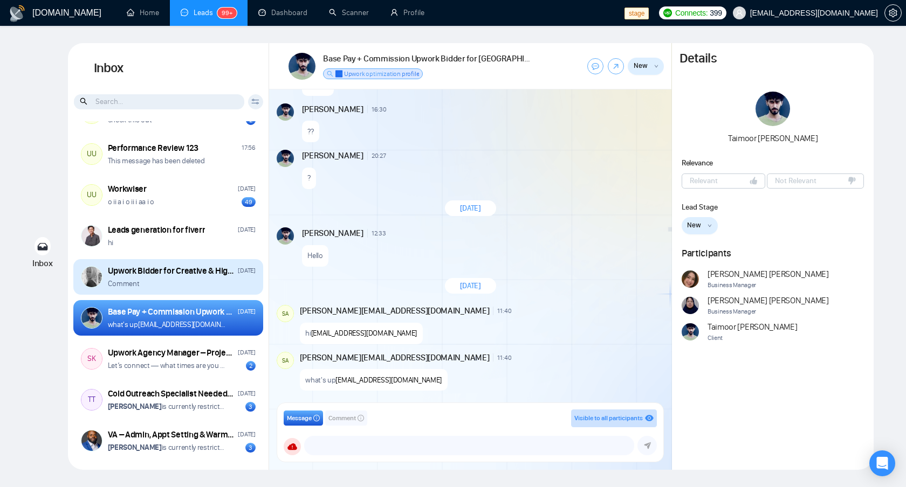
click at [187, 277] on div "Upwork Bidder for Creative & High-Aesthetic Design Projects Tuesday Comment" at bounding box center [182, 277] width 148 height 24
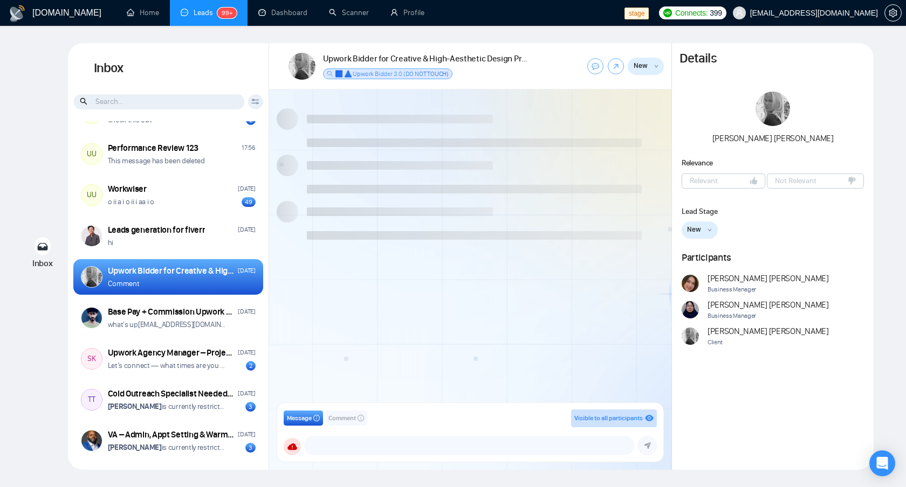
scroll to position [557, 0]
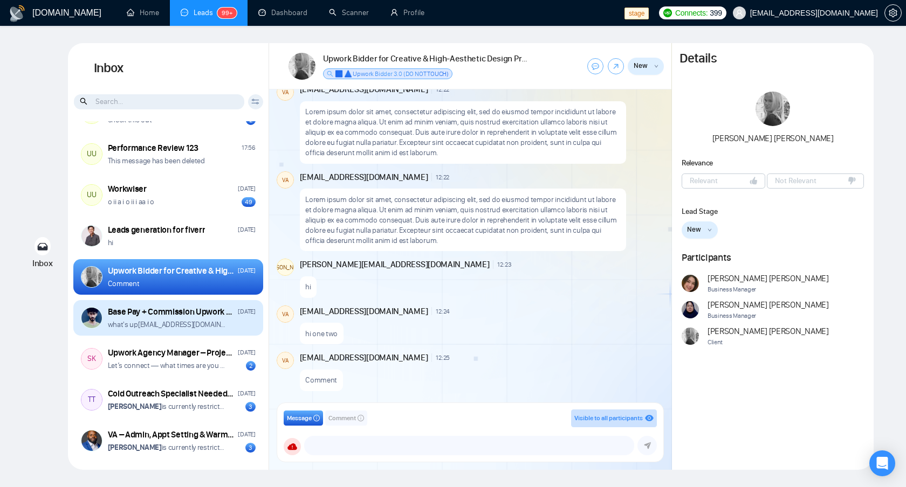
click at [245, 324] on div "what's up omotoke.okeyemi@gigradar.io" at bounding box center [182, 325] width 148 height 10
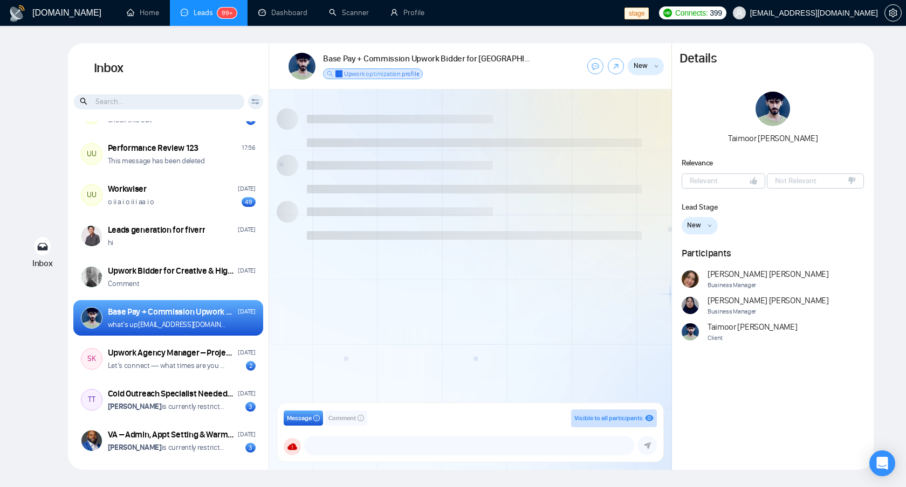
scroll to position [191, 0]
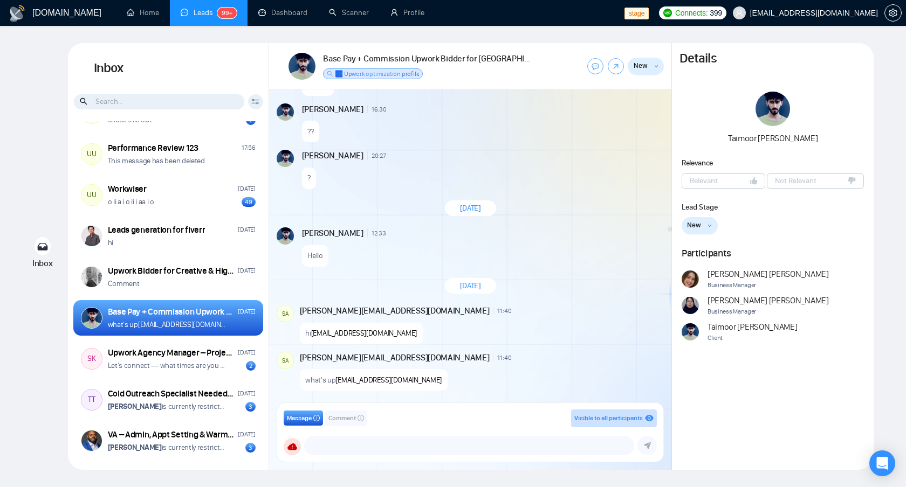
click at [581, 261] on div "Hello" at bounding box center [482, 252] width 360 height 27
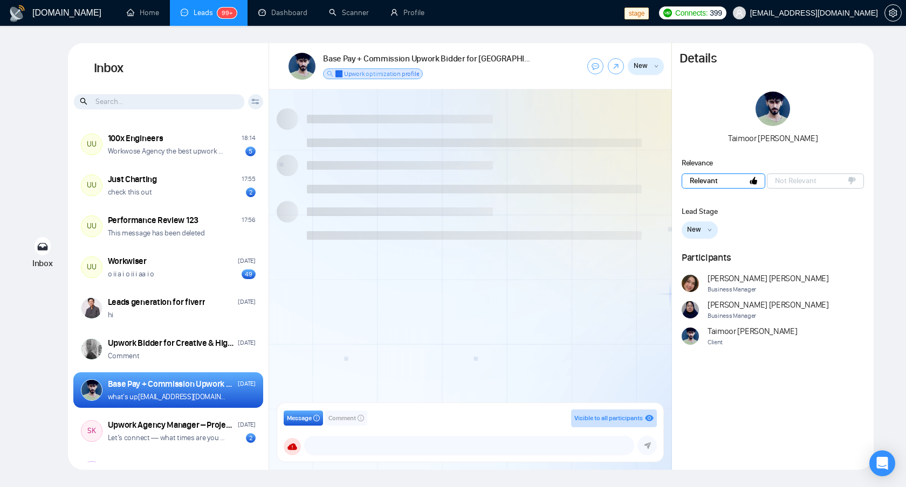
scroll to position [191, 0]
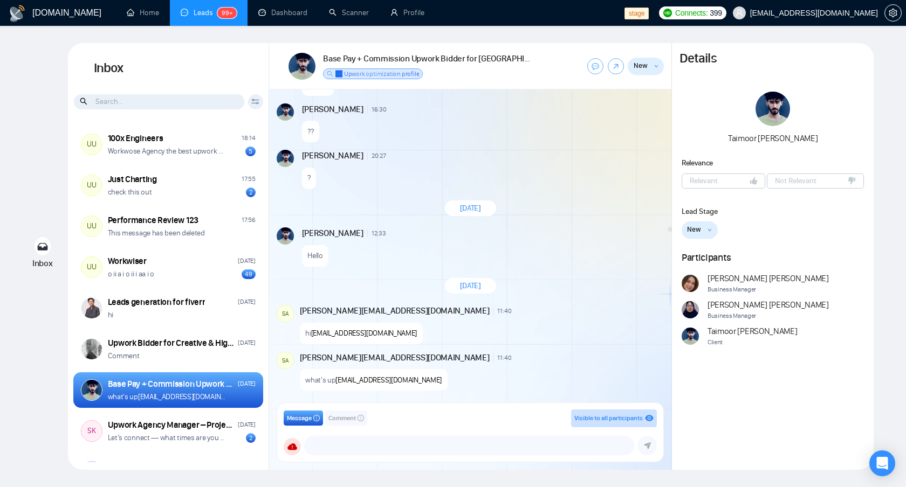
click at [593, 210] on div "[DATE]" at bounding box center [470, 208] width 402 height 31
click at [595, 157] on div "New Message" at bounding box center [527, 156] width 268 height 6
